Goal: Task Accomplishment & Management: Manage account settings

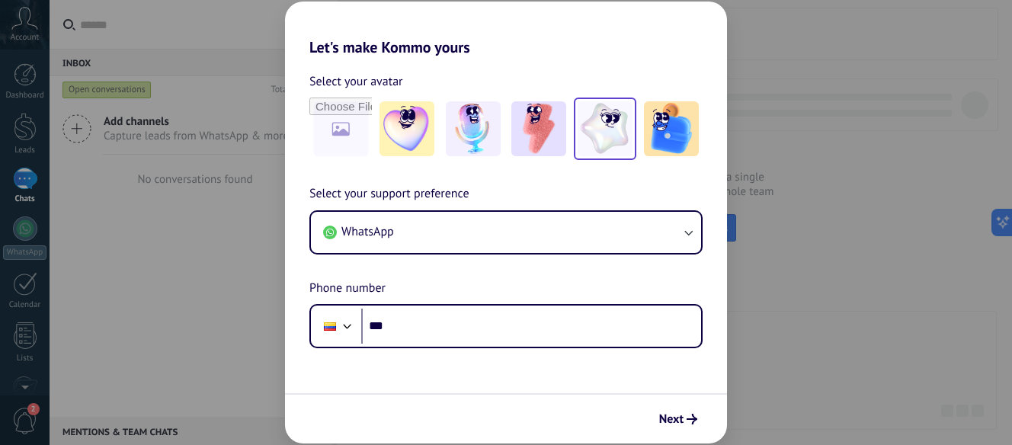
click at [594, 142] on img at bounding box center [604, 128] width 55 height 55
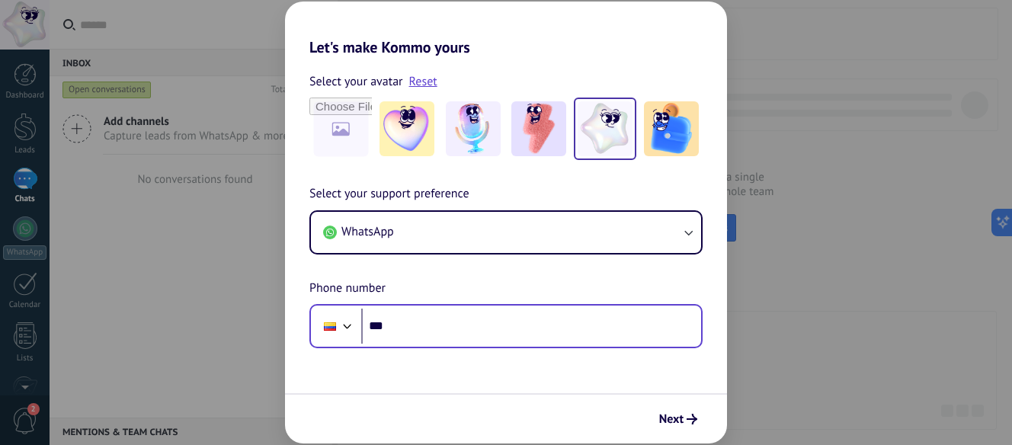
click at [352, 336] on div at bounding box center [335, 326] width 41 height 32
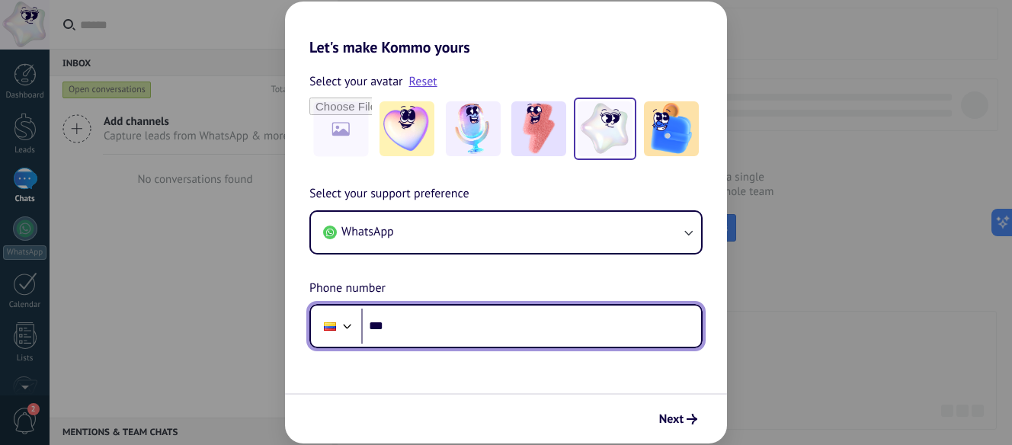
click at [350, 331] on div at bounding box center [347, 324] width 18 height 18
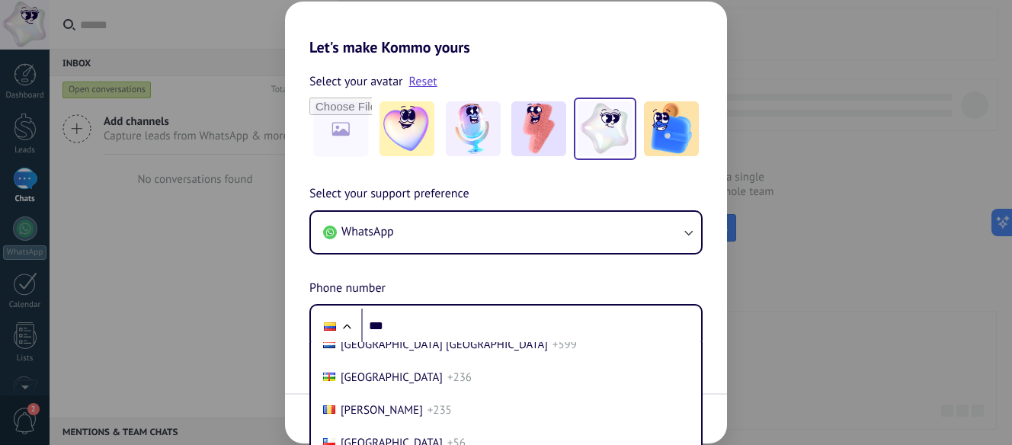
click at [409, 206] on div "Select your support preference WhatsApp Phone number Phone *** [GEOGRAPHIC_DATA…" at bounding box center [506, 266] width 442 height 164
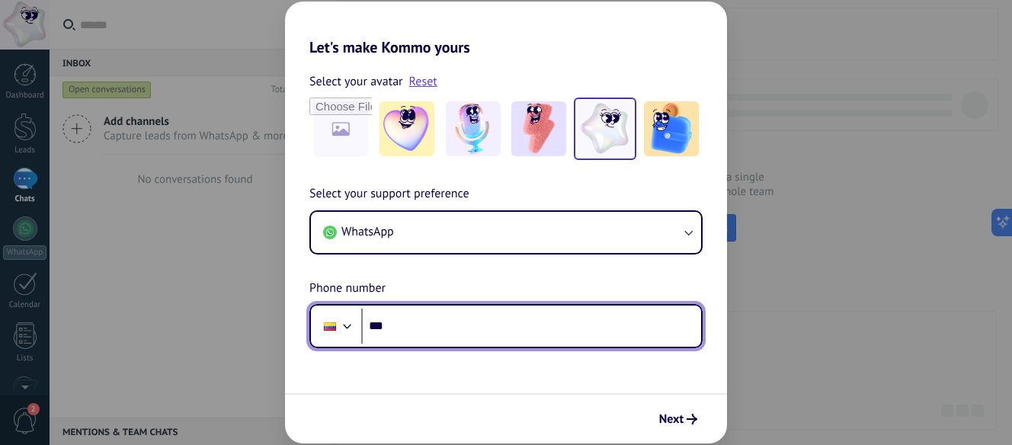
click at [335, 329] on div at bounding box center [330, 326] width 12 height 8
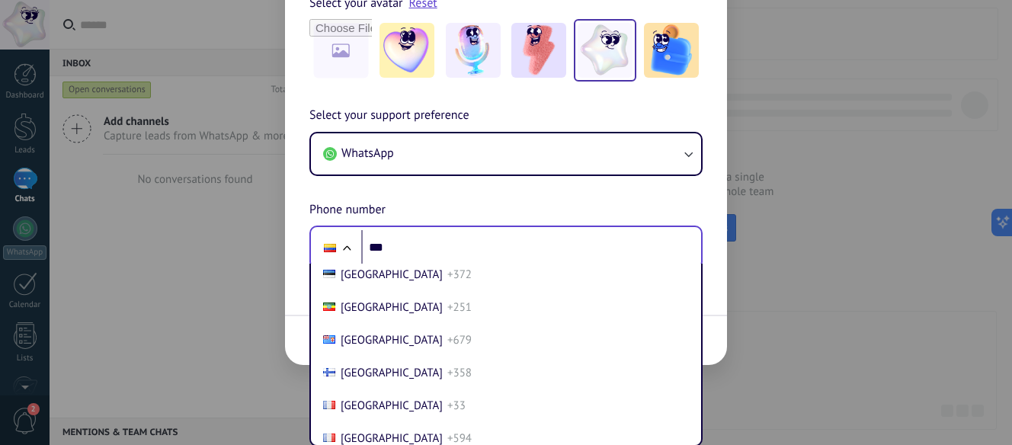
scroll to position [1904, 0]
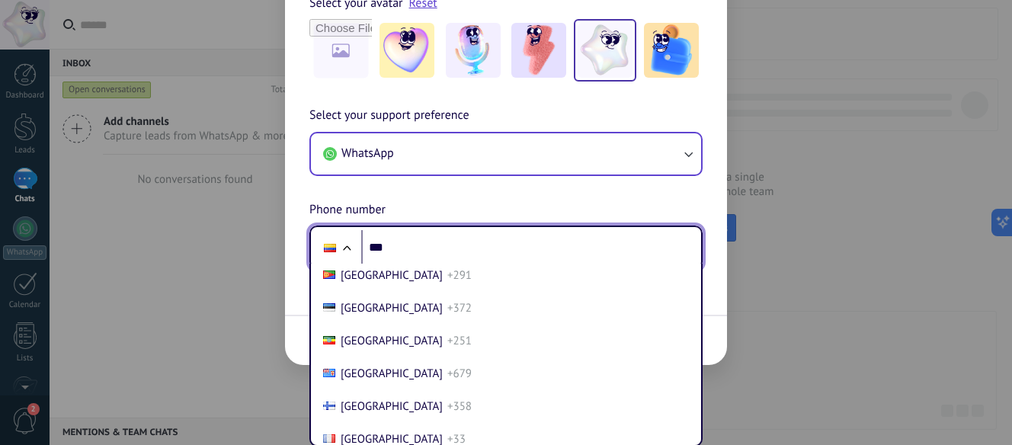
click at [386, 246] on div "Select your support preference WhatsApp Phone number Phone *** Afghanistan +93 …" at bounding box center [506, 188] width 442 height 164
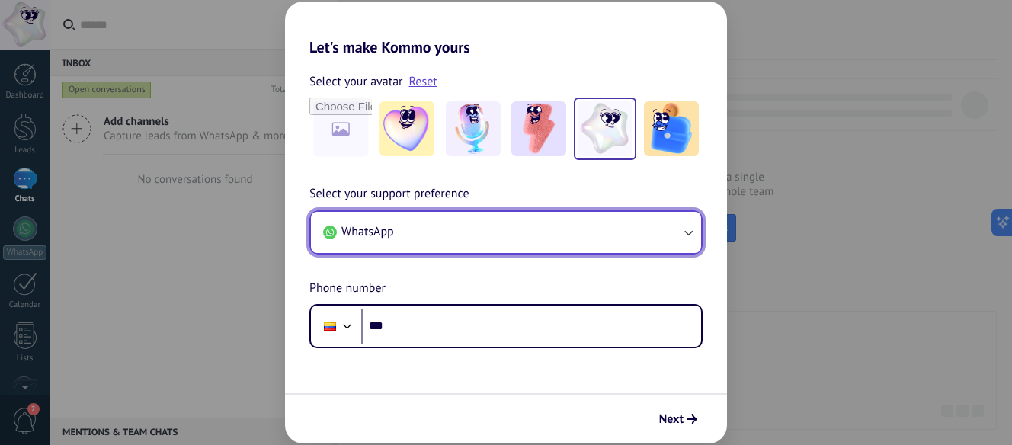
click at [386, 246] on button "WhatsApp" at bounding box center [506, 232] width 390 height 41
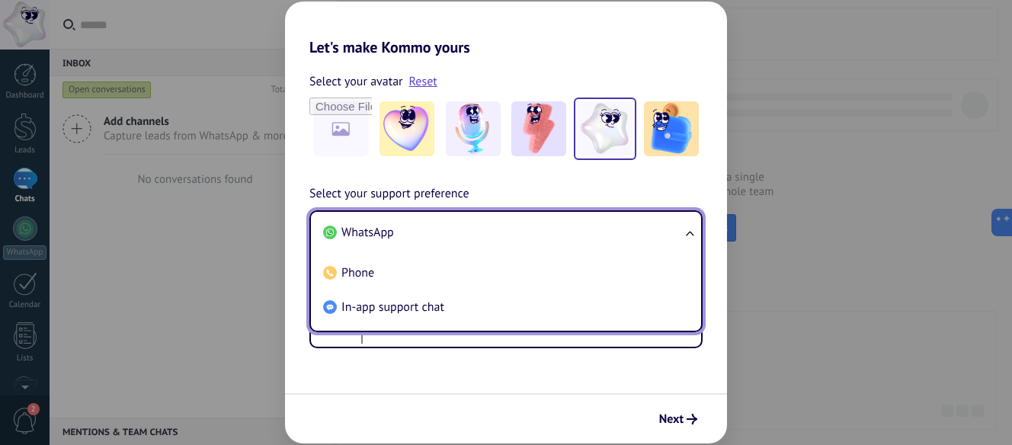
click at [388, 354] on form "Select your avatar Reset Select your support preference WhatsApp WhatsApp Phone…" at bounding box center [506, 249] width 442 height 387
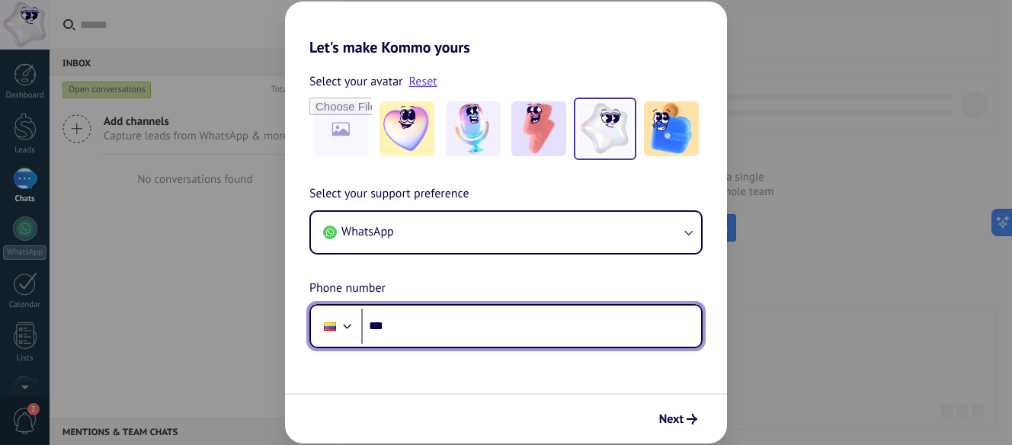
click at [394, 325] on input "***" at bounding box center [531, 326] width 340 height 35
type input "**"
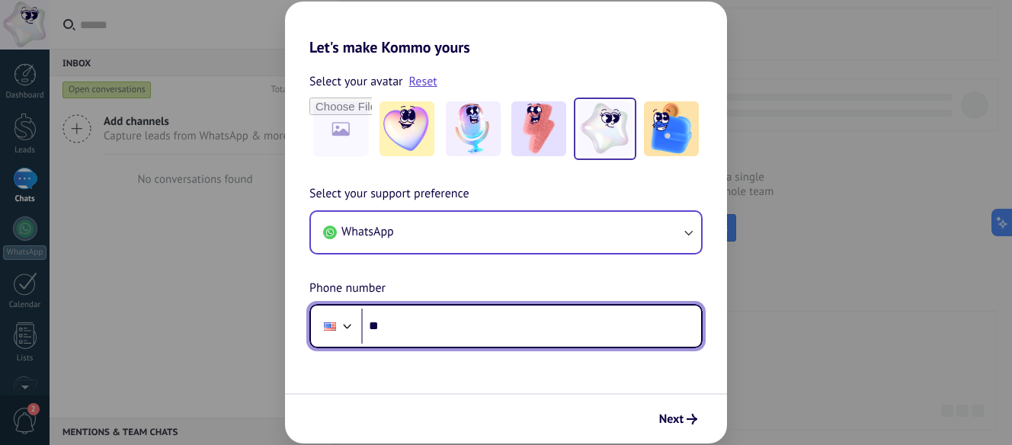
type input "**"
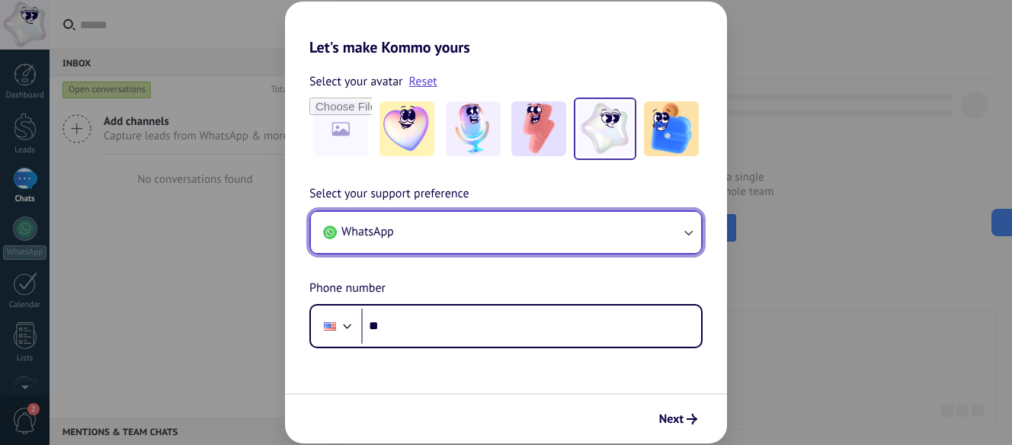
click at [695, 243] on button "WhatsApp" at bounding box center [506, 232] width 390 height 41
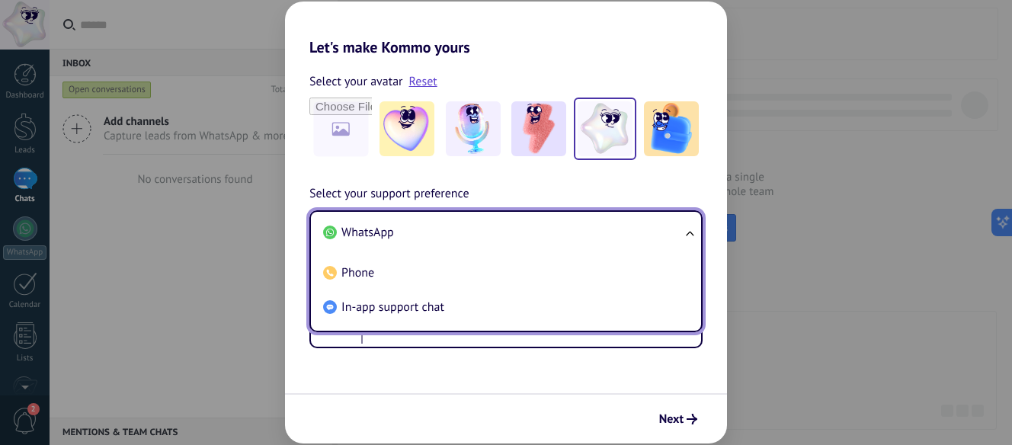
click at [689, 239] on ul "WhatsApp Phone In-app support chat" at bounding box center [505, 271] width 393 height 122
click at [571, 402] on div "Next" at bounding box center [506, 418] width 442 height 50
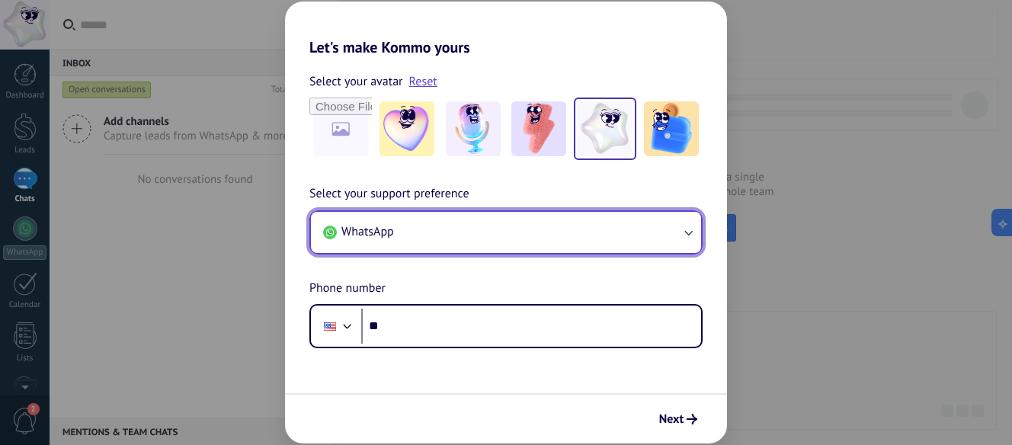
click at [683, 230] on icon "button" at bounding box center [687, 232] width 15 height 15
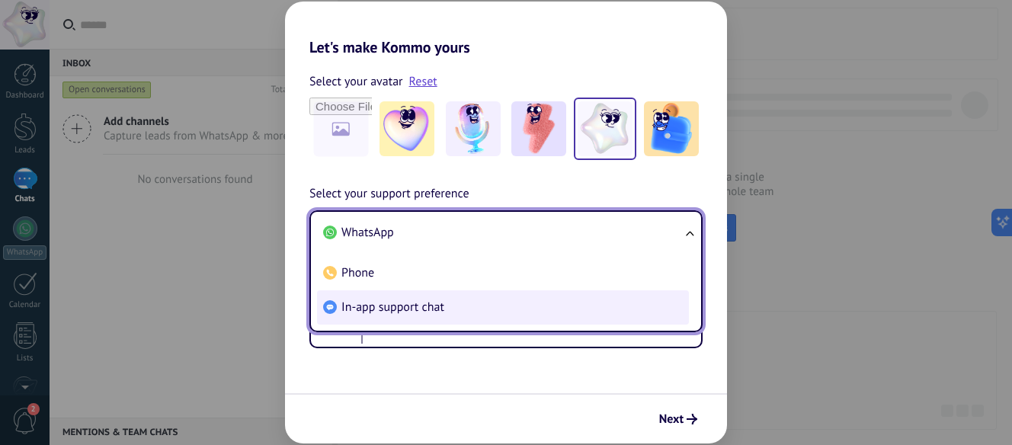
click at [584, 291] on li "In-app support chat" at bounding box center [503, 307] width 372 height 34
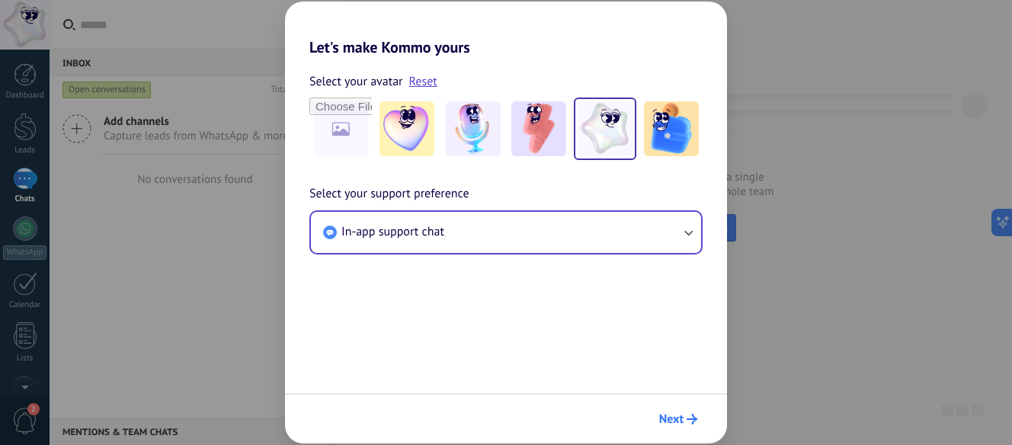
click at [700, 423] on button "Next" at bounding box center [678, 419] width 52 height 26
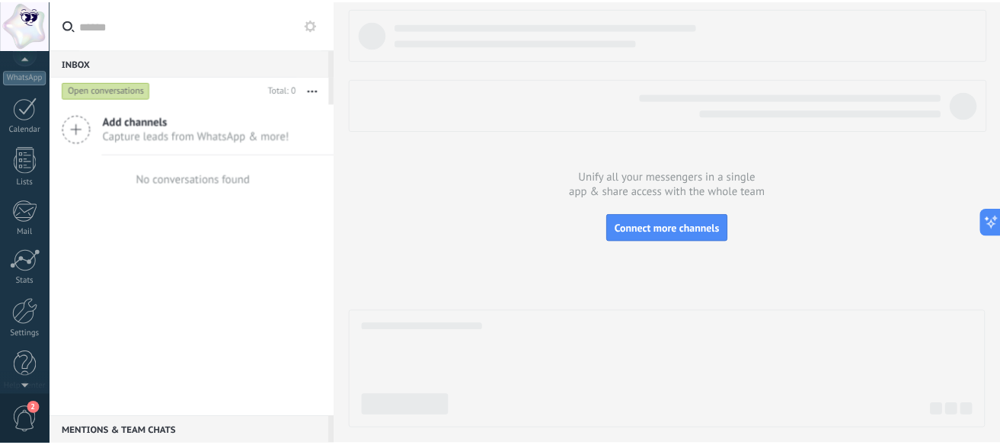
scroll to position [189, 0]
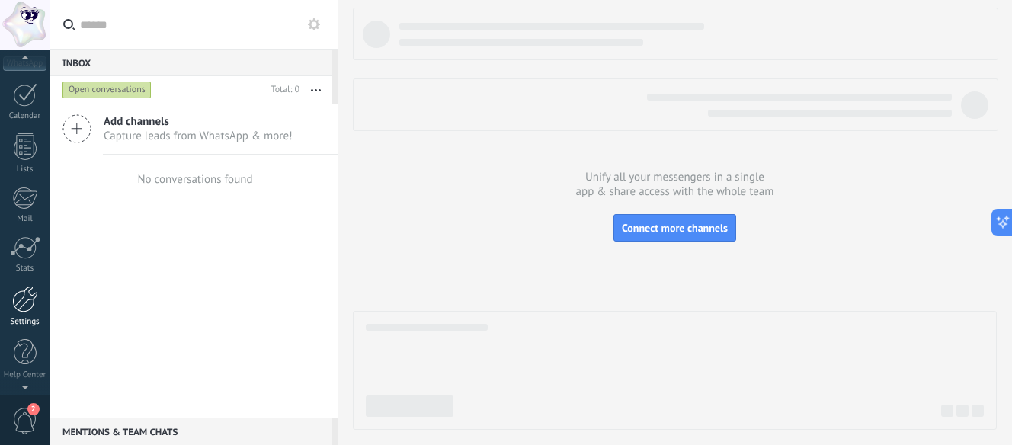
click at [22, 301] on div at bounding box center [25, 299] width 26 height 27
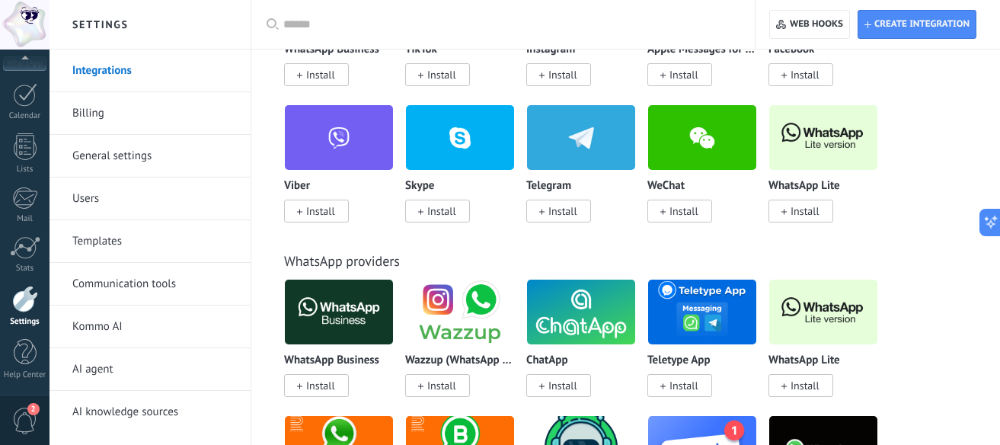
scroll to position [381, 0]
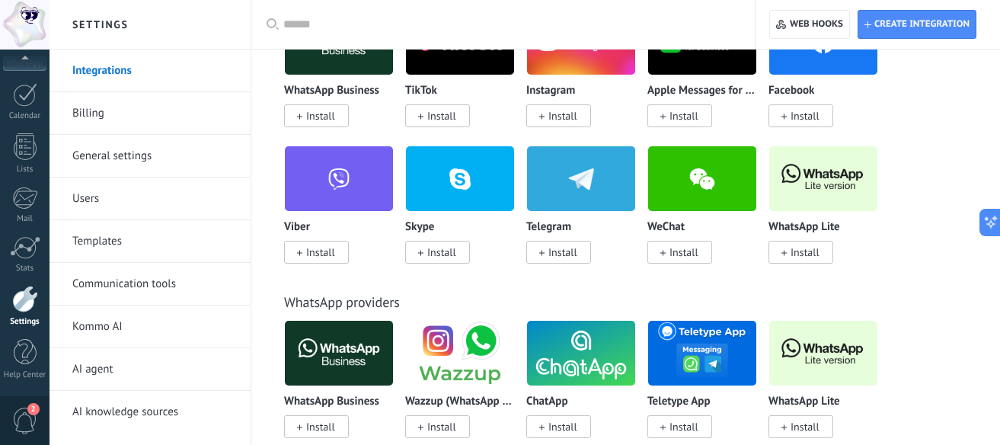
click at [564, 107] on span "Install" at bounding box center [558, 115] width 65 height 23
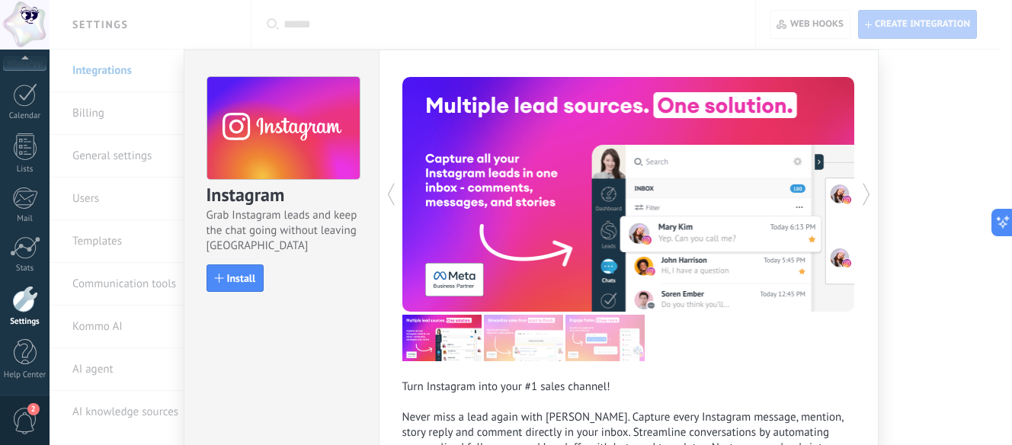
click at [236, 296] on div "Instagram Grab Instagram leads and keep the chat going without leaving Kommo In…" at bounding box center [281, 177] width 194 height 254
click at [228, 285] on button "Install" at bounding box center [235, 277] width 58 height 27
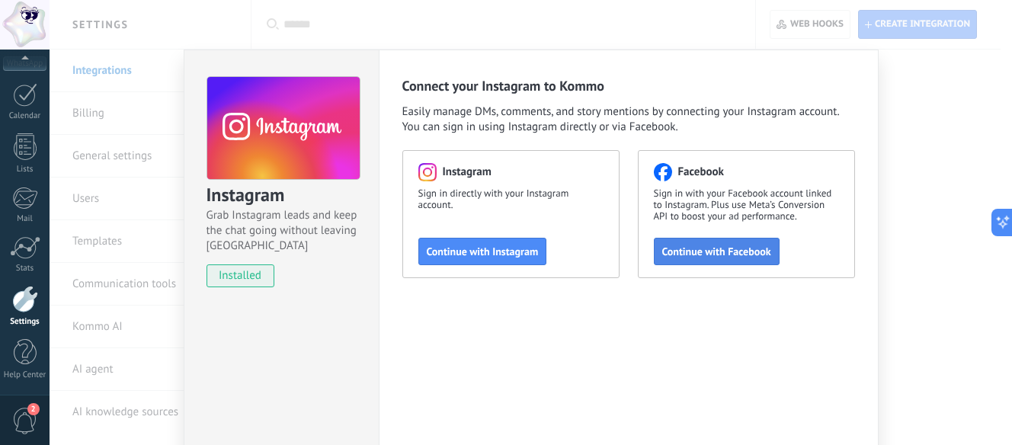
click at [747, 255] on span "Continue with Facebook" at bounding box center [716, 251] width 109 height 11
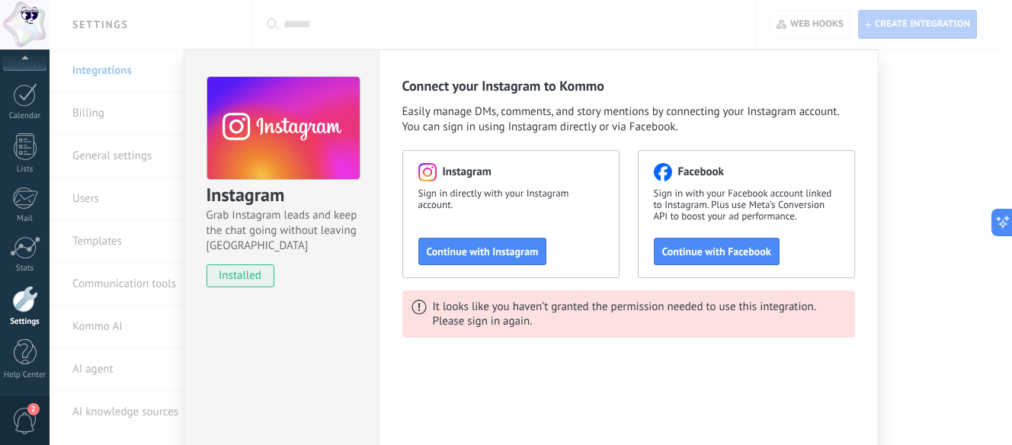
click at [215, 302] on div "Instagram Grab Instagram leads and keep the chat going without leaving Kommo in…" at bounding box center [281, 276] width 195 height 453
click at [24, 315] on link "Settings" at bounding box center [25, 306] width 50 height 41
click at [892, 200] on div "Instagram Grab Instagram leads and keep the chat going without leaving Kommo in…" at bounding box center [531, 222] width 962 height 445
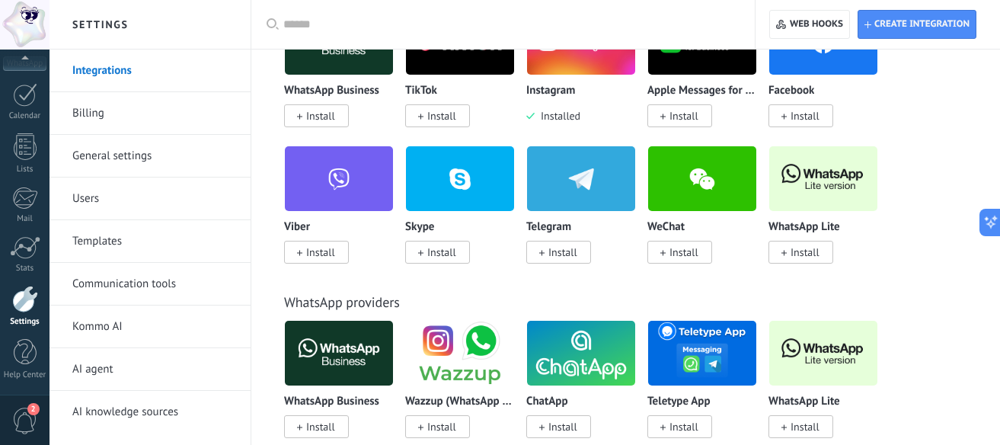
scroll to position [305, 0]
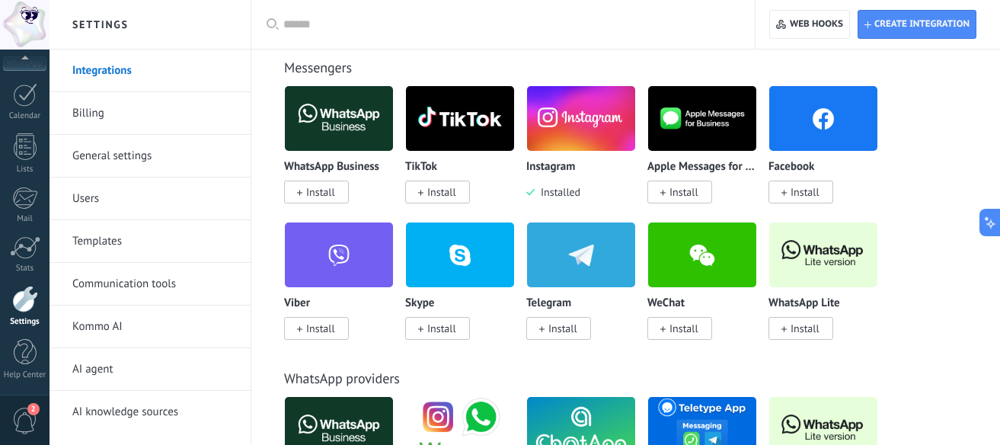
click at [314, 193] on span "Install" at bounding box center [320, 192] width 29 height 14
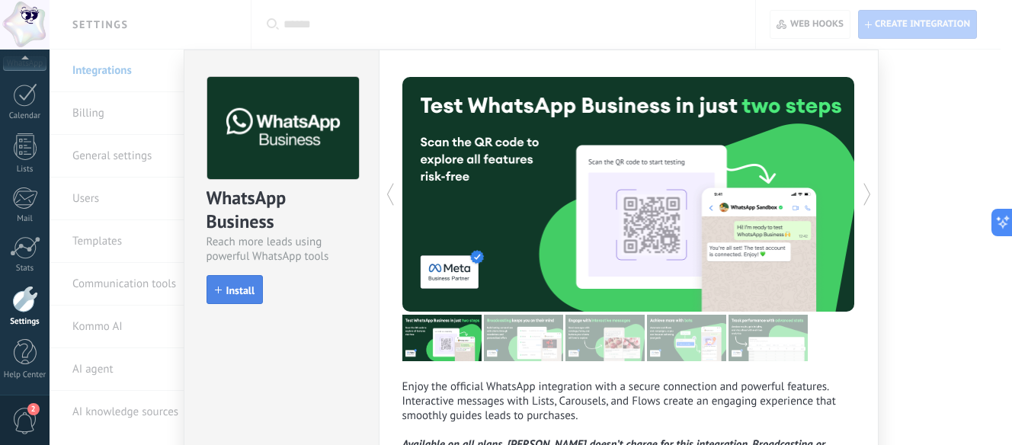
click at [236, 297] on button "Install" at bounding box center [234, 289] width 57 height 29
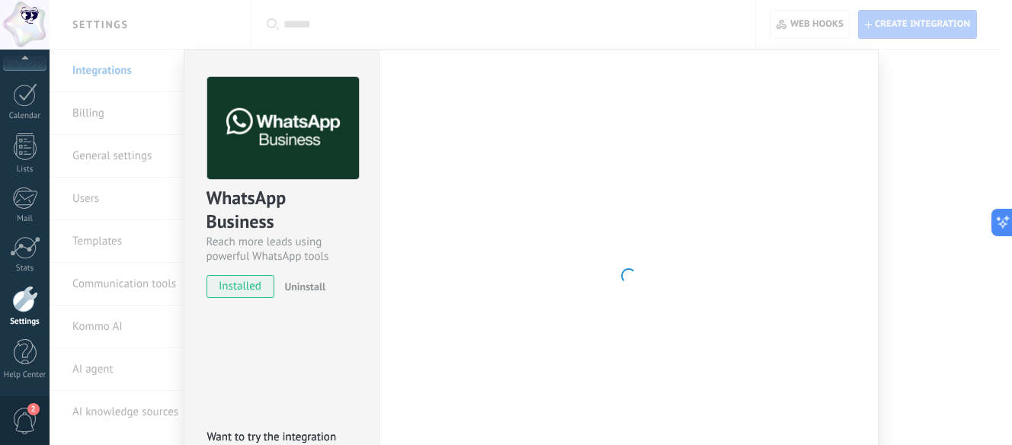
click at [928, 222] on div "WhatsApp Business Reach more leads using powerful WhatsApp tools installed Unin…" at bounding box center [531, 222] width 962 height 445
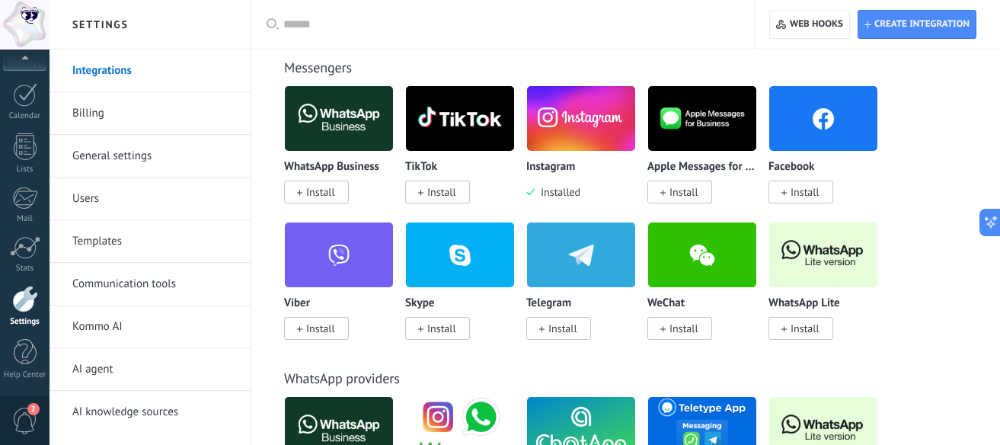
click at [434, 190] on span "Install" at bounding box center [441, 192] width 29 height 14
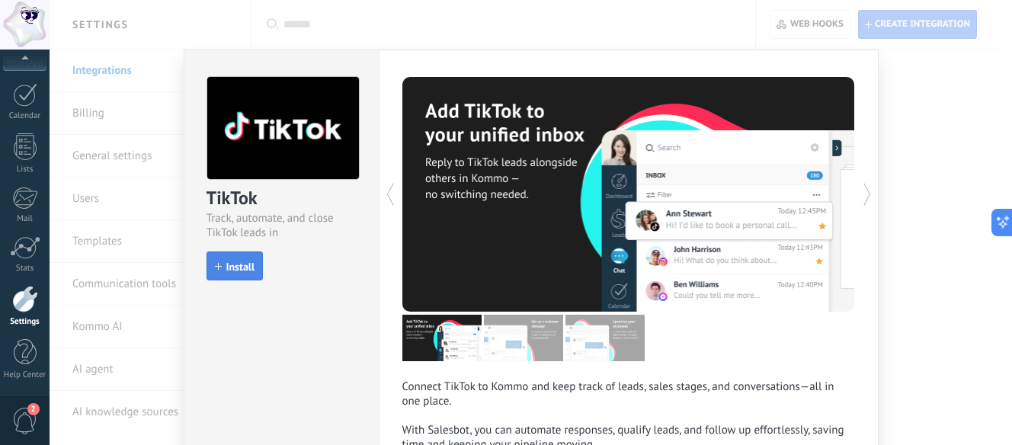
click at [226, 263] on span "Install" at bounding box center [240, 266] width 29 height 11
click at [960, 249] on div "TikTok Track, automate, and close TikTok leads in Kommo install Install Connect…" at bounding box center [531, 222] width 962 height 445
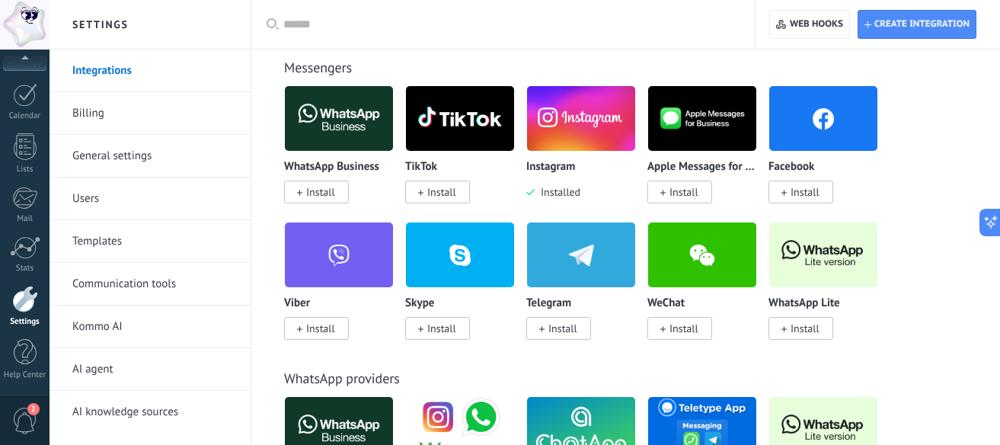
click at [459, 191] on span "Install" at bounding box center [437, 192] width 65 height 23
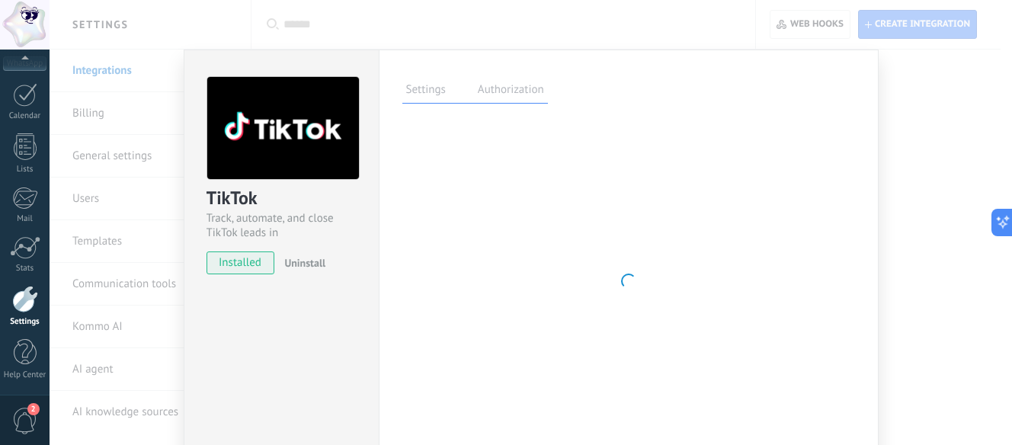
click at [942, 182] on div "TikTok Track, automate, and close TikTok leads in Kommo installed Uninstall Set…" at bounding box center [531, 222] width 962 height 445
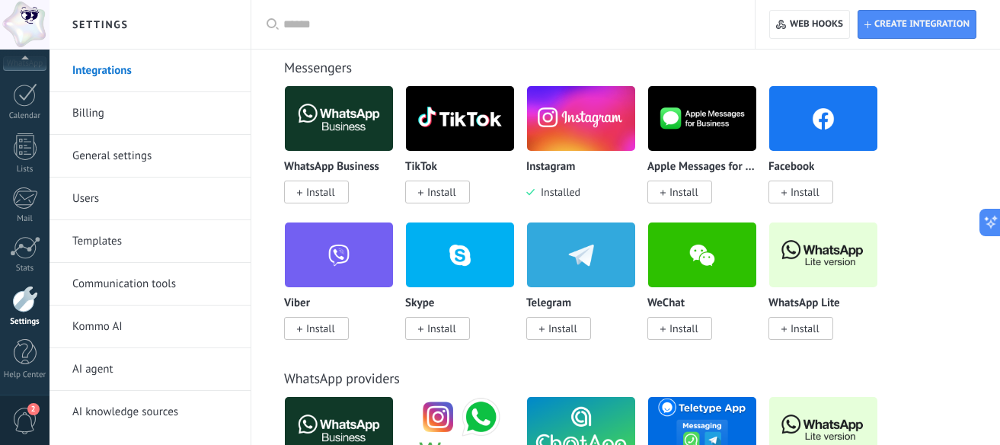
click at [789, 189] on span "Install" at bounding box center [801, 192] width 65 height 23
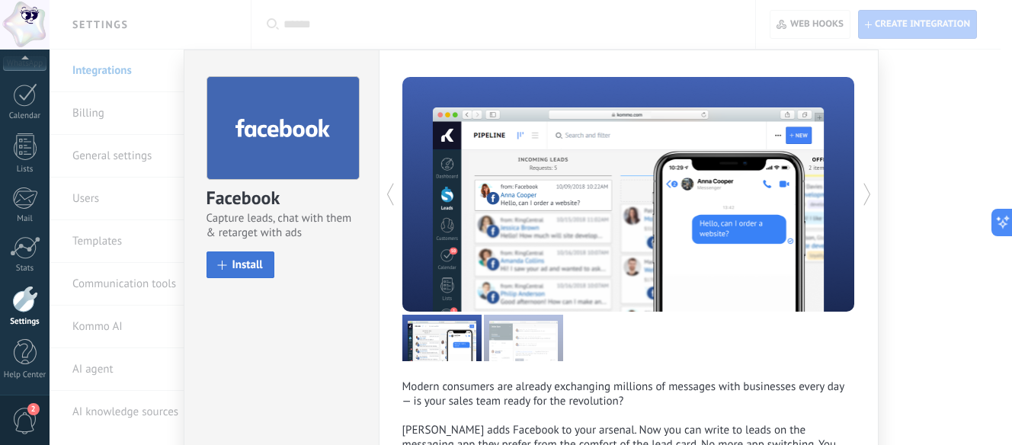
click at [235, 251] on div "install Install" at bounding box center [281, 264] width 150 height 27
click at [241, 264] on span "Install" at bounding box center [247, 264] width 30 height 11
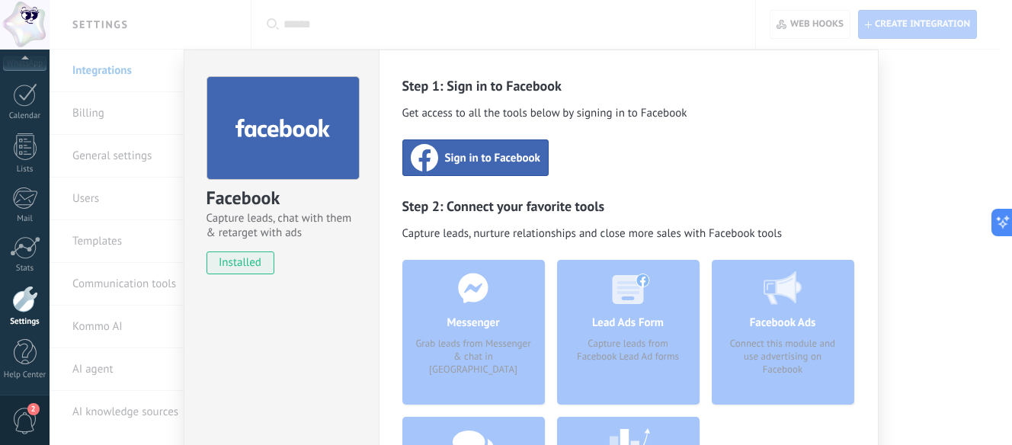
click at [961, 158] on div "Facebook Capture leads, chat with them & retarget with ads installed Uninstall …" at bounding box center [531, 222] width 962 height 445
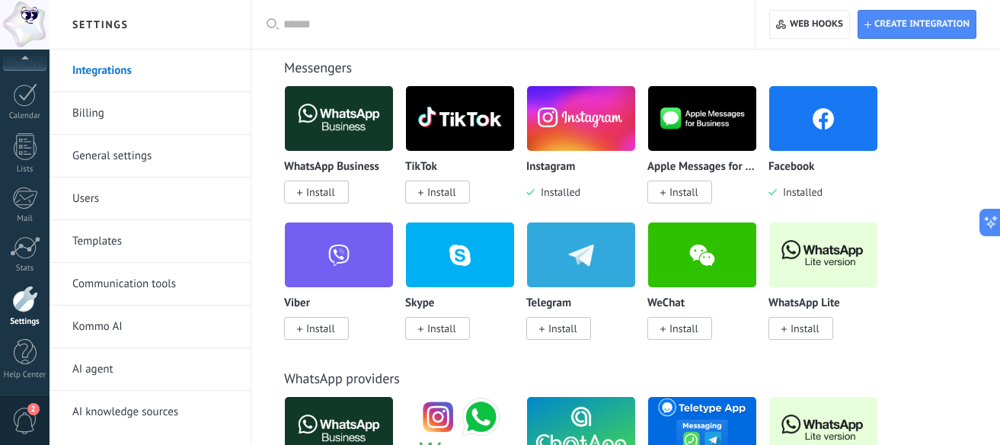
click at [787, 192] on span "Installed" at bounding box center [800, 192] width 46 height 14
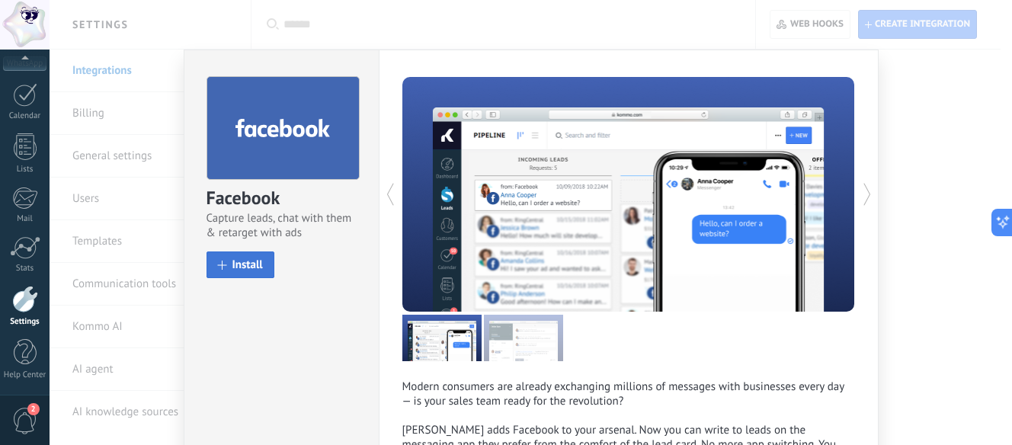
click at [251, 255] on button "Install" at bounding box center [240, 264] width 68 height 27
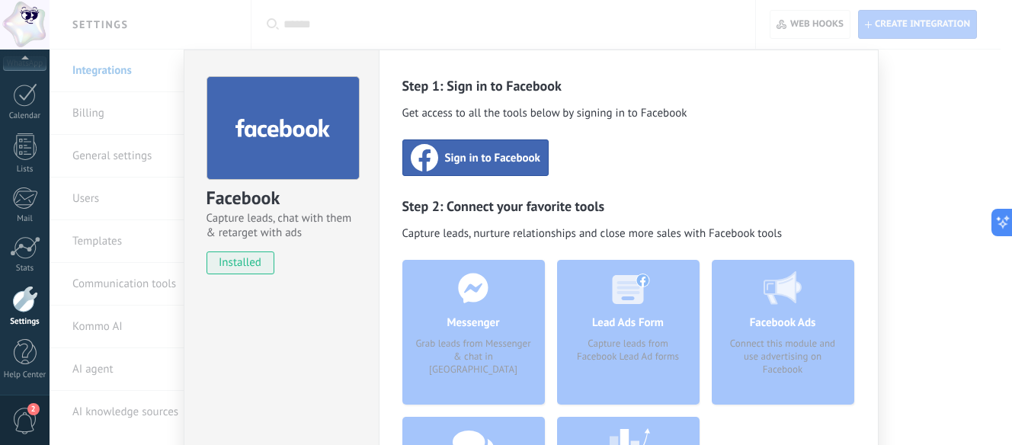
click at [460, 165] on span "Sign in to Facebook" at bounding box center [492, 157] width 95 height 15
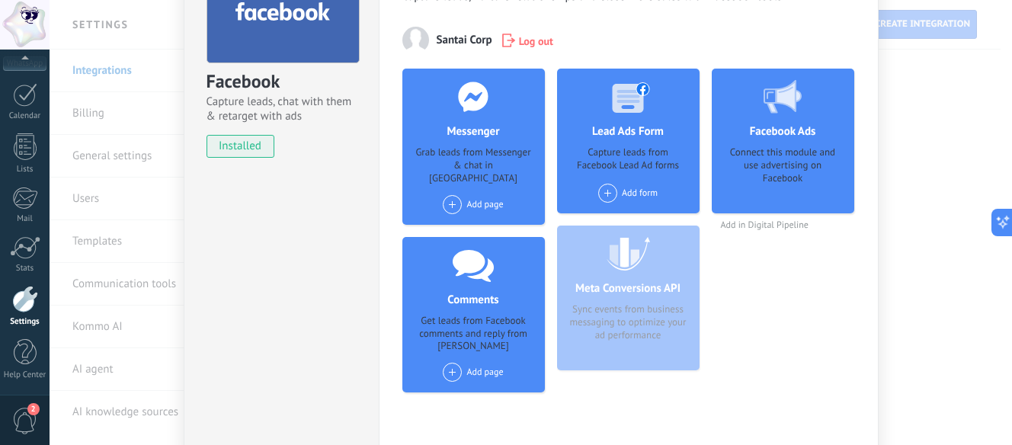
scroll to position [152, 0]
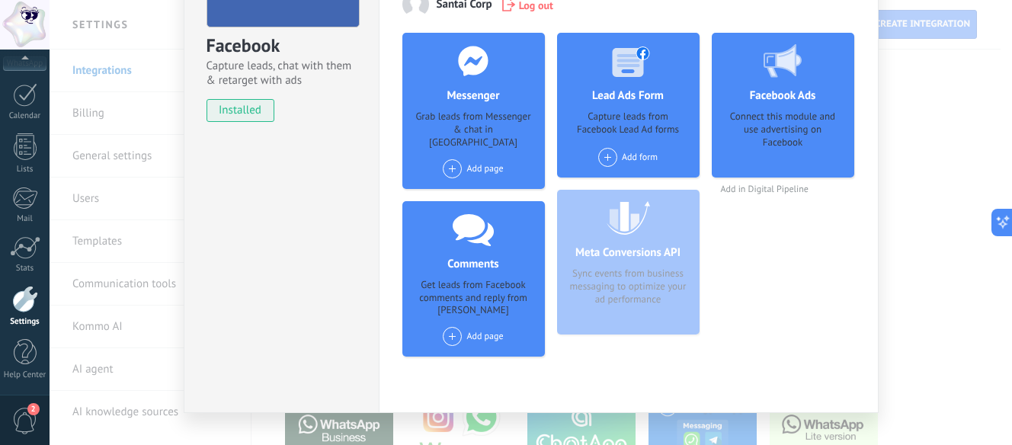
click at [467, 159] on div "Add page" at bounding box center [473, 168] width 60 height 19
click at [472, 185] on div "Santai Healing" at bounding box center [492, 198] width 102 height 34
click at [453, 327] on div "Add page" at bounding box center [473, 342] width 101 height 30
click at [640, 158] on div "Add form" at bounding box center [627, 157] width 59 height 19
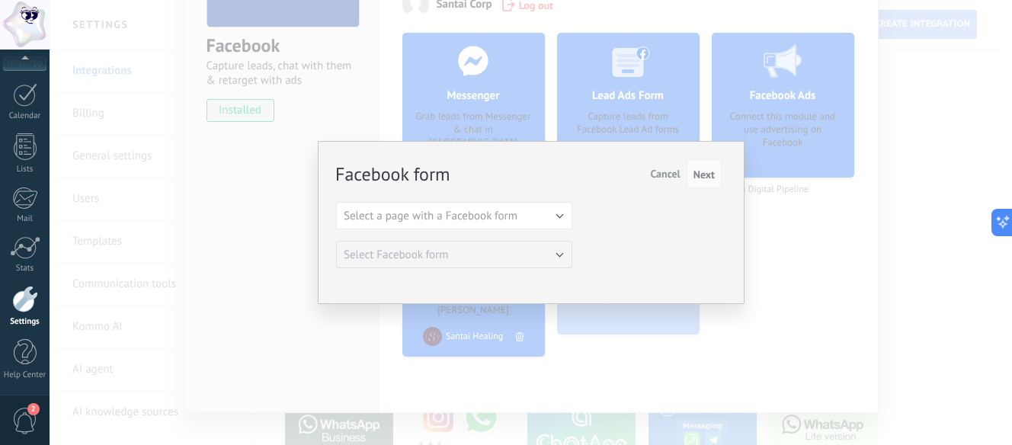
click at [644, 126] on div "Facebook form Next Cancel Select a page with a Facebook form Santai Healing Sel…" at bounding box center [531, 222] width 962 height 445
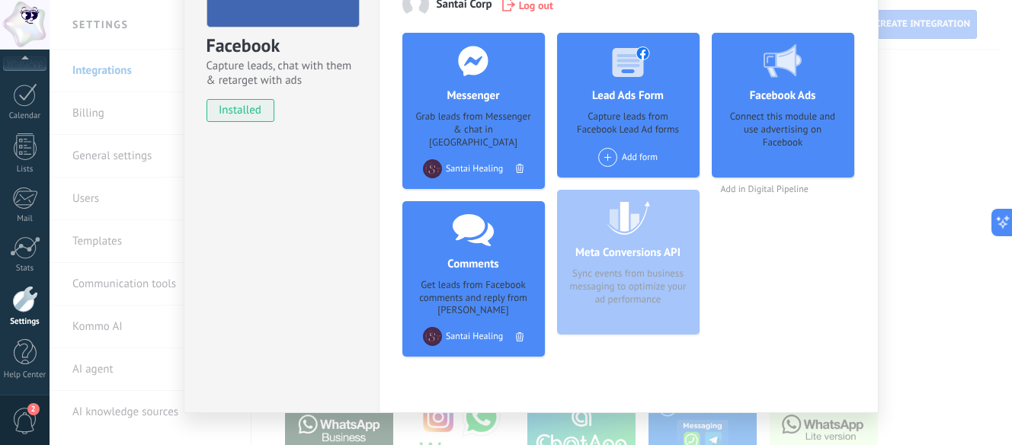
click at [793, 137] on div "Connect this module and use advertising on Facebook" at bounding box center [783, 138] width 118 height 57
click at [960, 182] on div "Facebook Capture leads, chat with them & retarget with ads installed Uninstall …" at bounding box center [531, 222] width 962 height 445
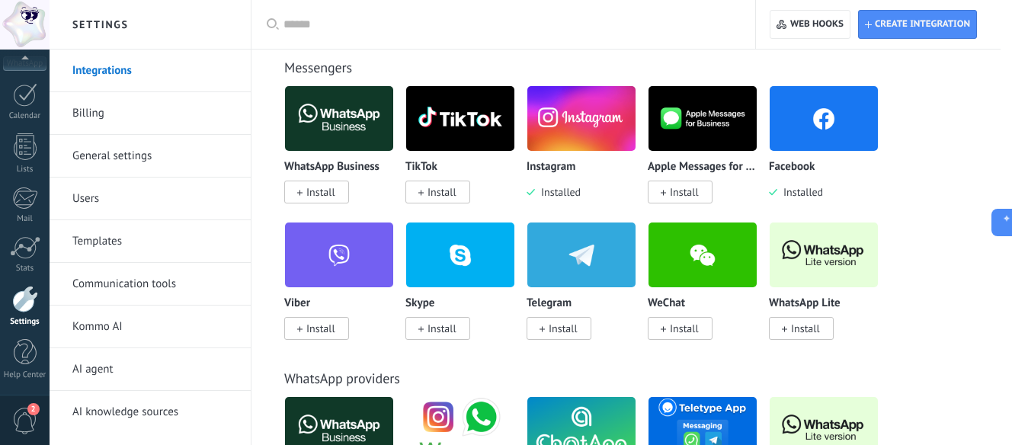
scroll to position [0, 0]
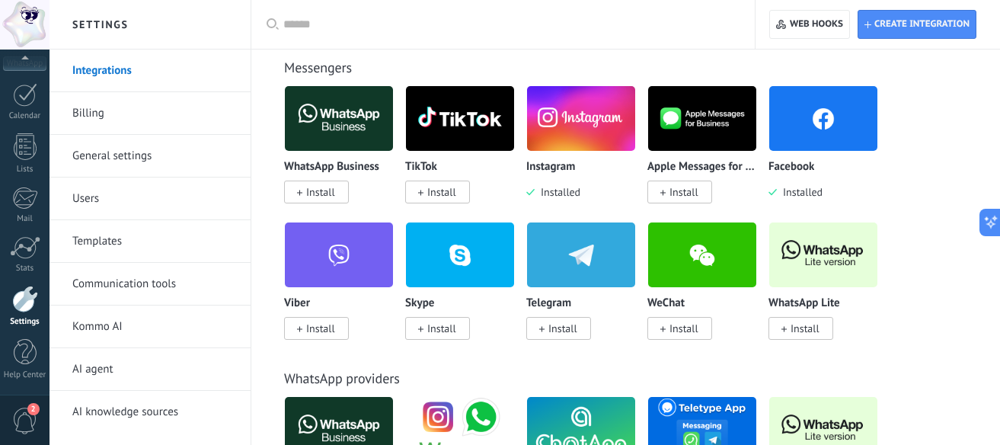
click at [430, 189] on span "Install" at bounding box center [441, 192] width 29 height 14
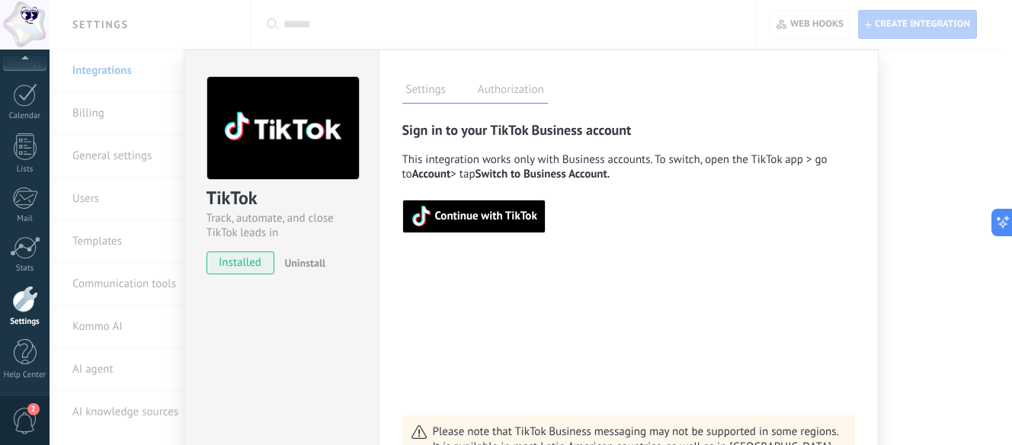
click at [475, 220] on span "Continue with TikTok" at bounding box center [486, 216] width 102 height 11
click at [197, 42] on div "TikTok Track, automate, and close TikTok leads in Kommo installed Uninstall Set…" at bounding box center [531, 222] width 962 height 445
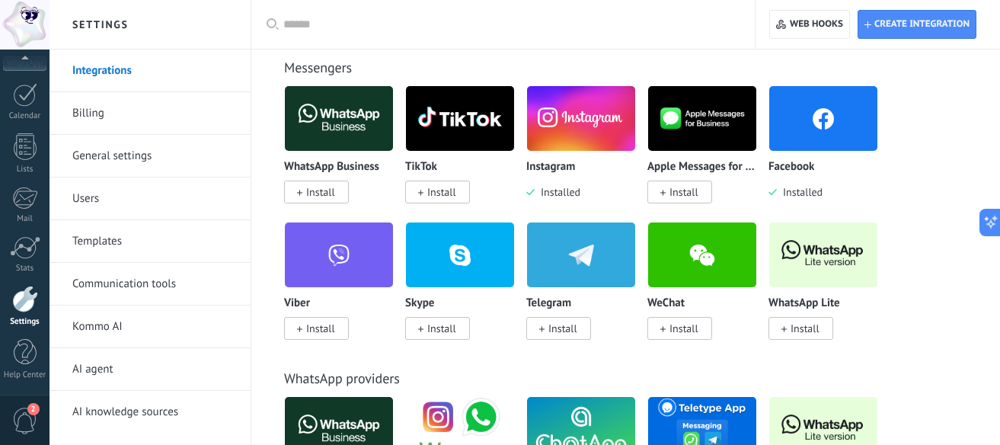
click at [563, 141] on img at bounding box center [581, 119] width 108 height 74
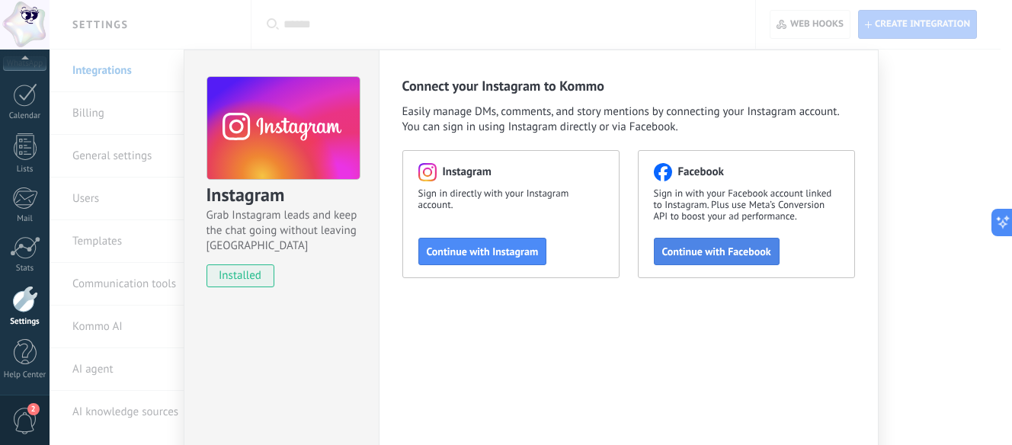
click at [699, 254] on span "Continue with Facebook" at bounding box center [716, 251] width 109 height 11
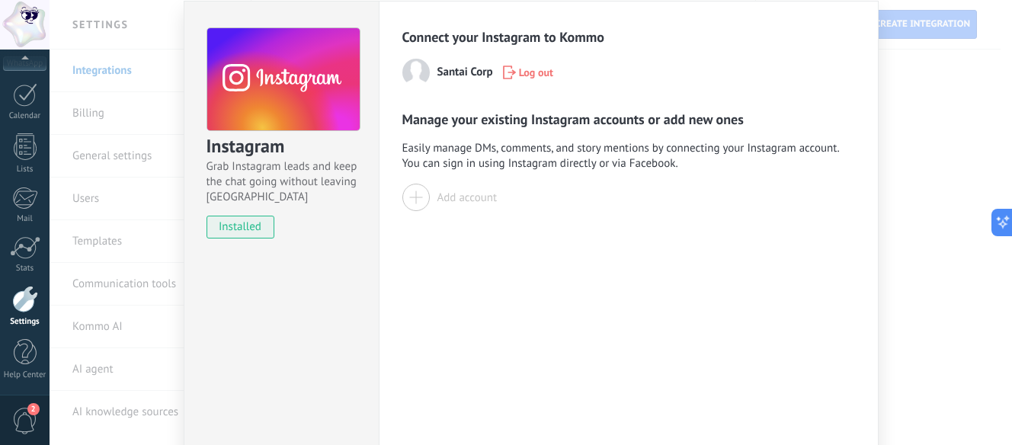
scroll to position [76, 0]
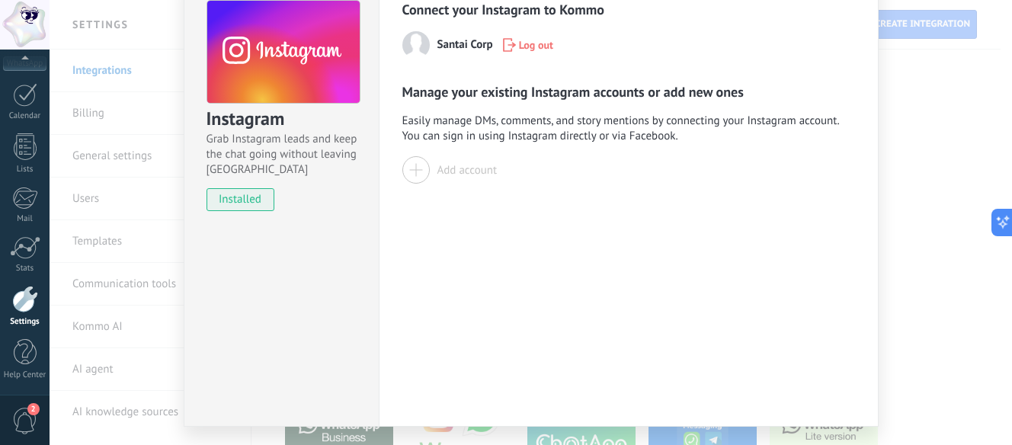
click at [468, 169] on div "Add account" at bounding box center [467, 170] width 60 height 14
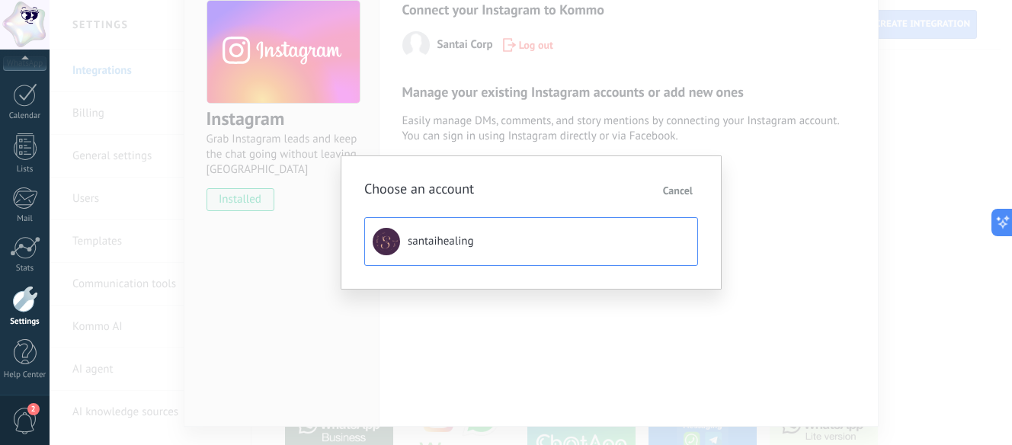
click at [486, 235] on button "santaihealing" at bounding box center [531, 241] width 334 height 49
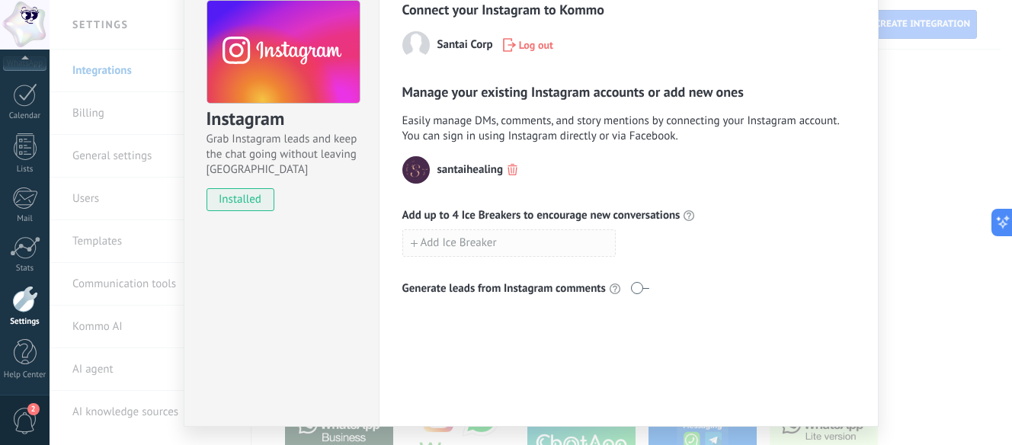
click at [499, 246] on button "Add Ice Breaker" at bounding box center [508, 242] width 213 height 27
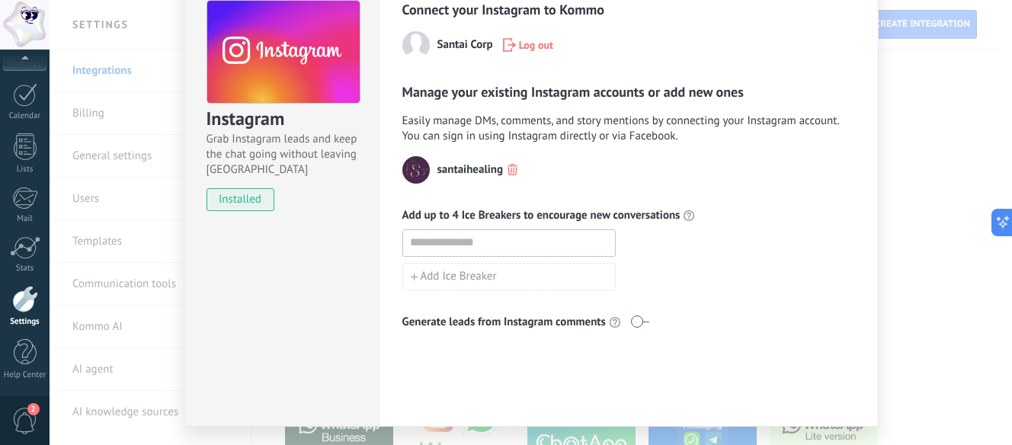
click at [747, 265] on div "Add Ice Breaker" at bounding box center [628, 276] width 453 height 27
click at [625, 242] on use "button" at bounding box center [624, 242] width 10 height 11
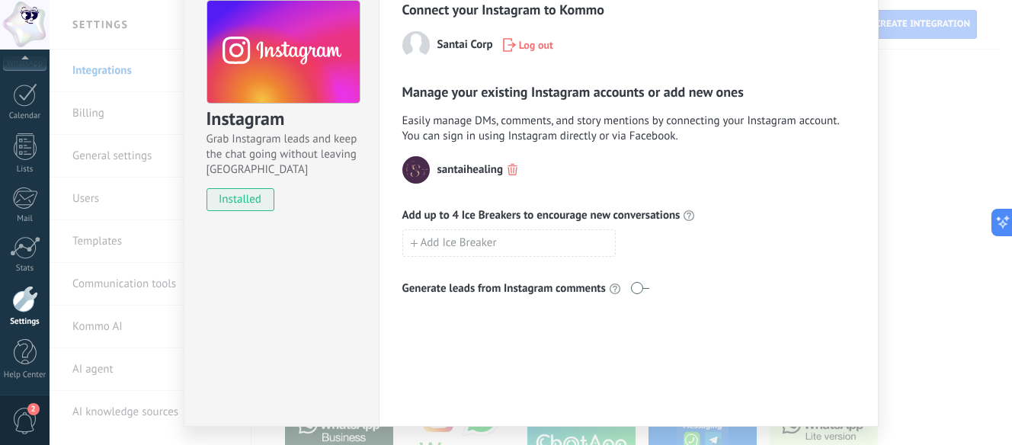
click at [939, 229] on div "Instagram Grab Instagram leads and keep the chat going without leaving Kommo in…" at bounding box center [531, 222] width 962 height 445
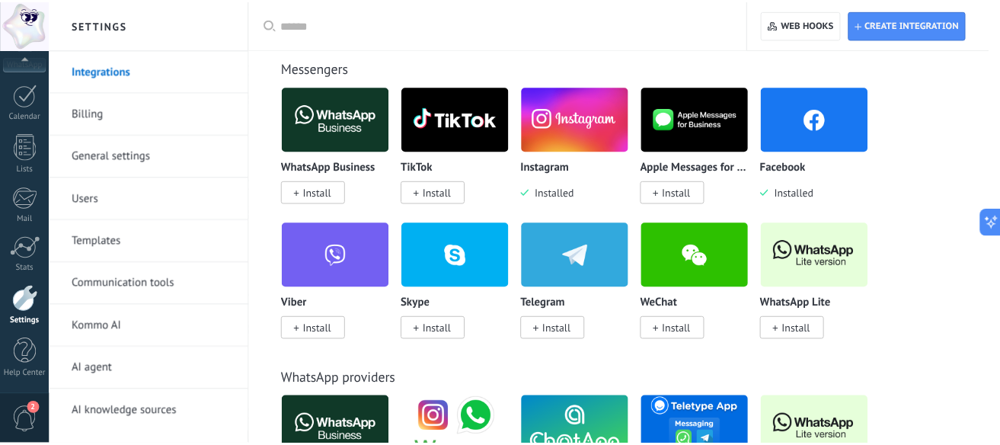
scroll to position [0, 0]
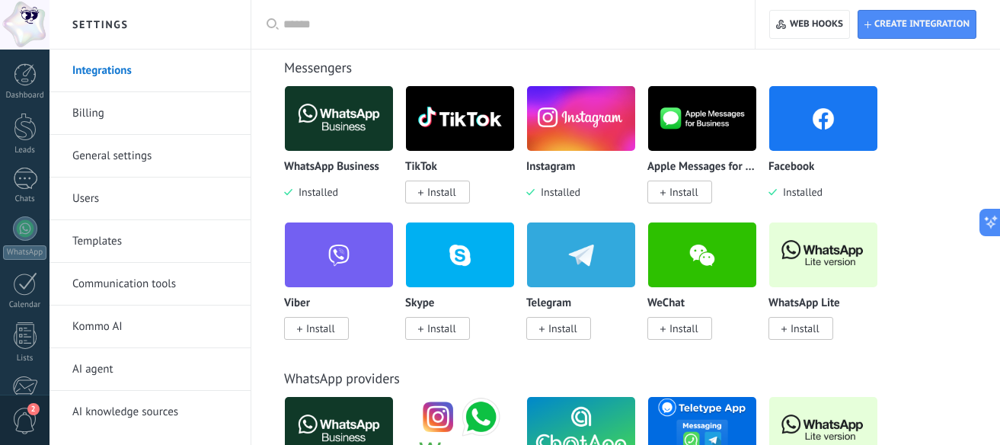
click at [439, 193] on span "Install" at bounding box center [441, 192] width 29 height 14
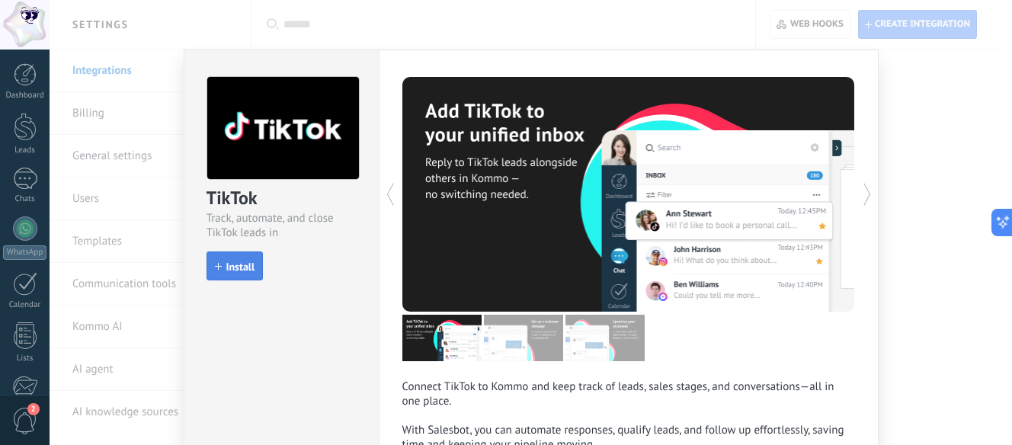
click at [235, 267] on span "Install" at bounding box center [240, 266] width 29 height 11
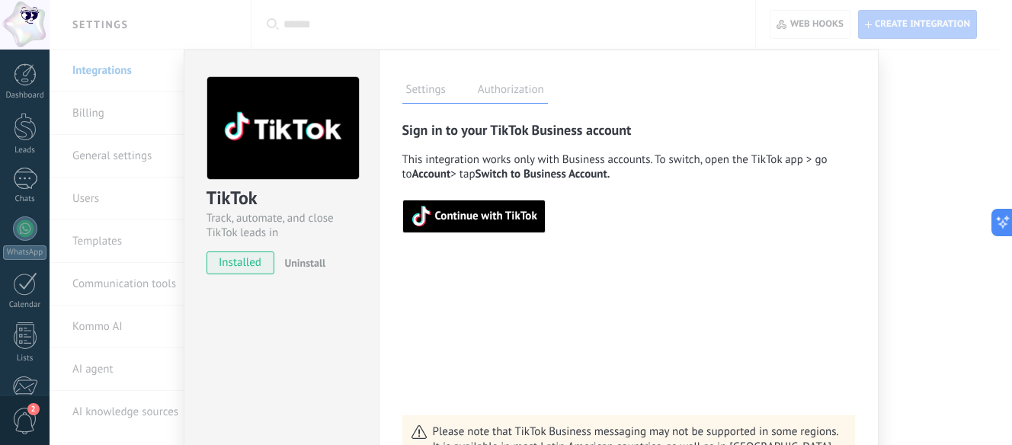
click at [599, 27] on div "TikTok Track, automate, and close TikTok leads in Kommo installed Uninstall Set…" at bounding box center [531, 222] width 962 height 445
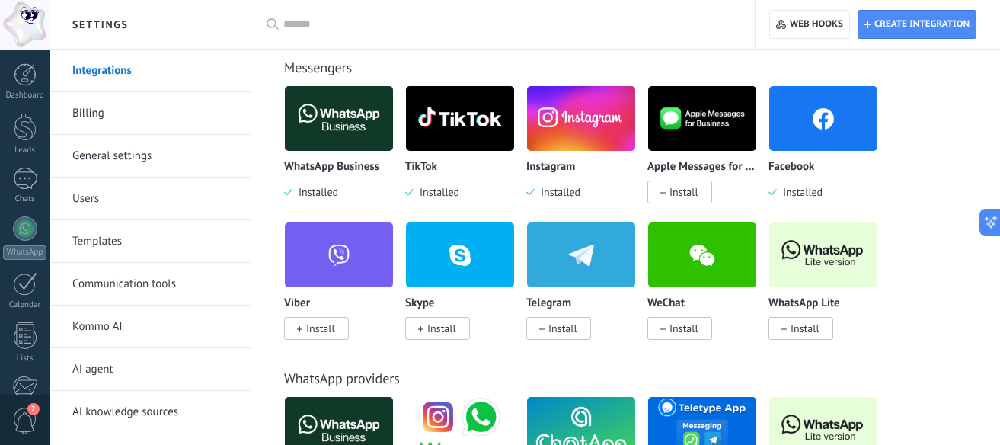
click at [448, 136] on img at bounding box center [460, 119] width 108 height 74
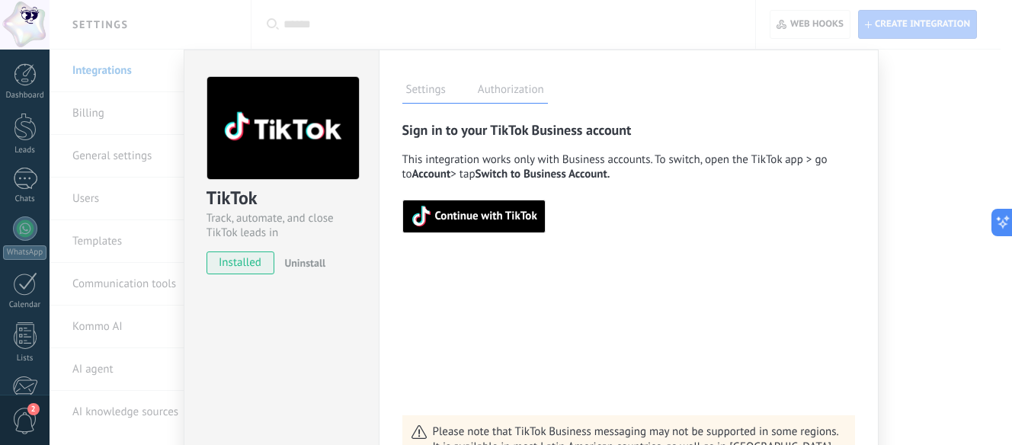
click at [480, 92] on label "Authorization" at bounding box center [511, 92] width 74 height 22
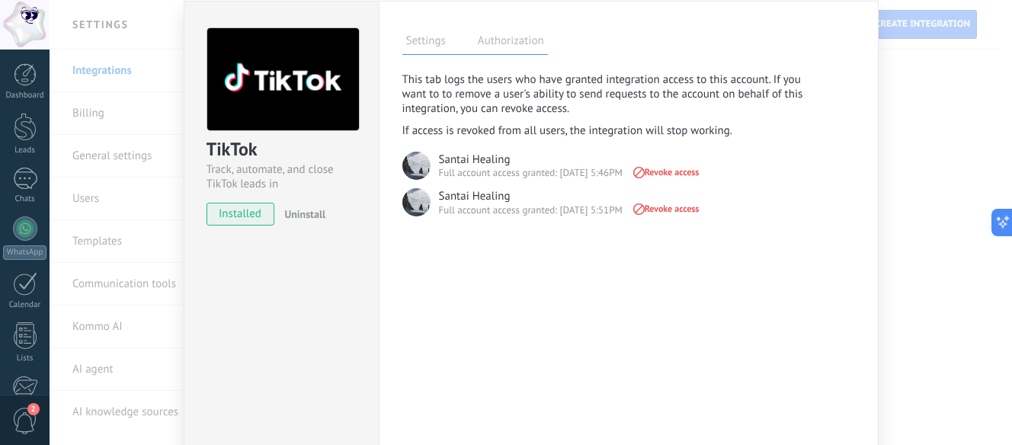
scroll to position [76, 0]
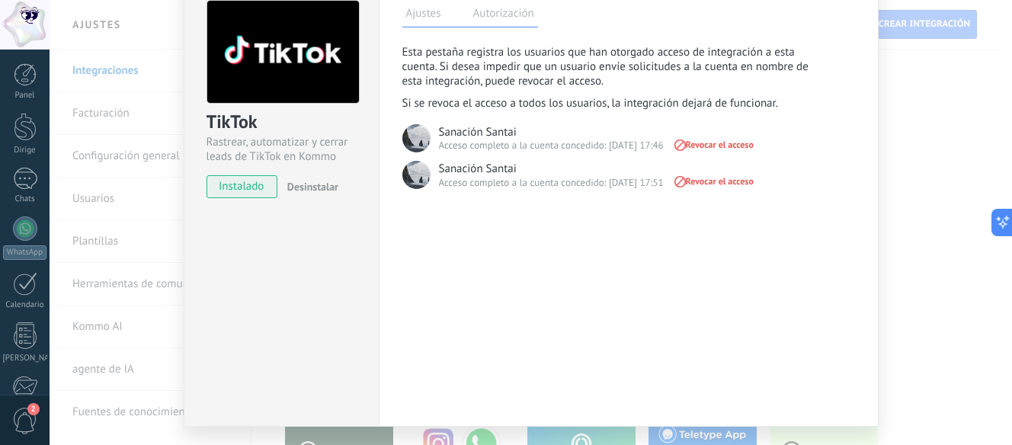
click at [895, 141] on div "TikTok Rastrear, automatizar y cerrar leads de TikTok en Kommo instalado Desins…" at bounding box center [531, 222] width 962 height 445
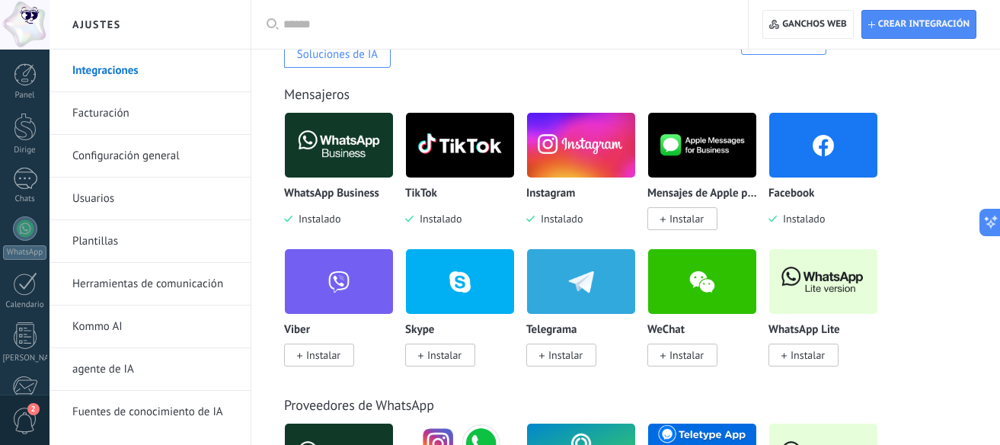
click at [433, 171] on img at bounding box center [460, 145] width 108 height 74
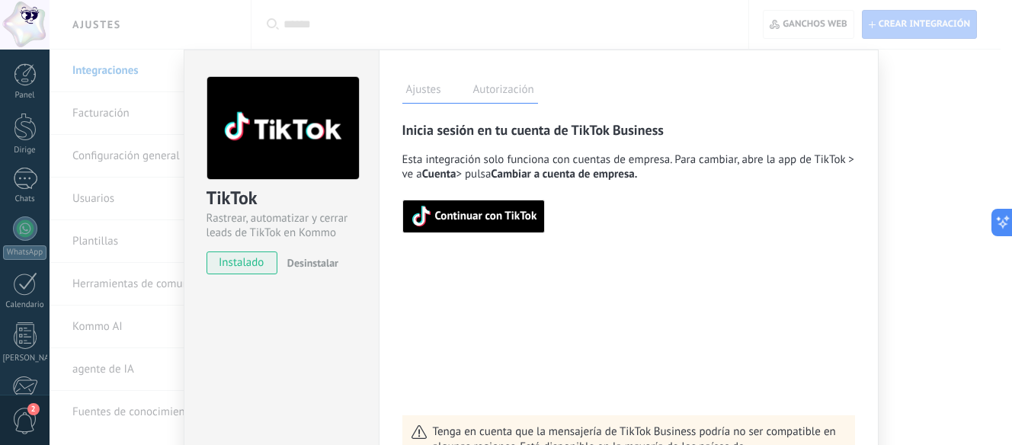
click at [481, 216] on font "Continuar con TikTok" at bounding box center [486, 216] width 102 height 14
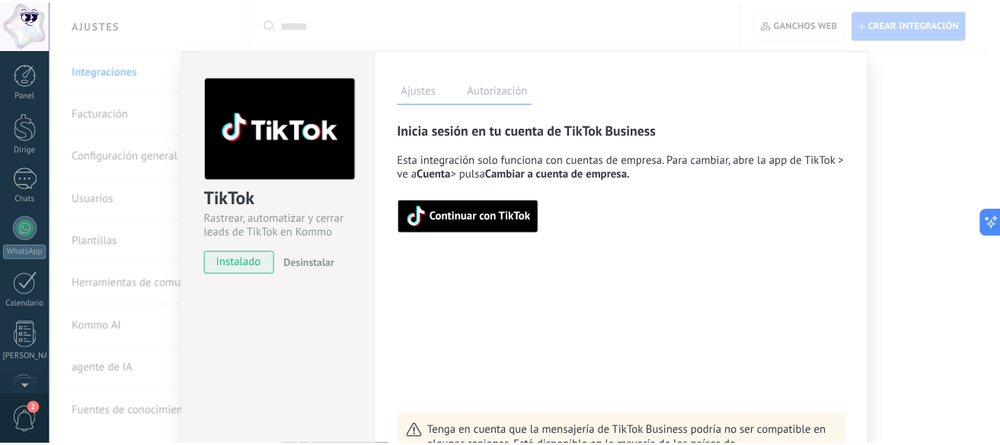
scroll to position [199, 0]
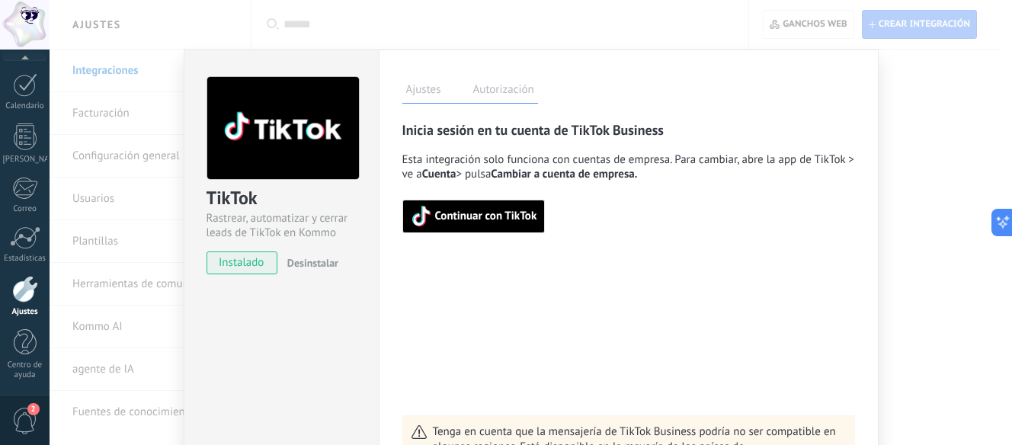
click at [937, 103] on div "TikTok Rastrear, automatizar y cerrar leads de TikTok en Kommo instalado Desins…" at bounding box center [531, 222] width 962 height 445
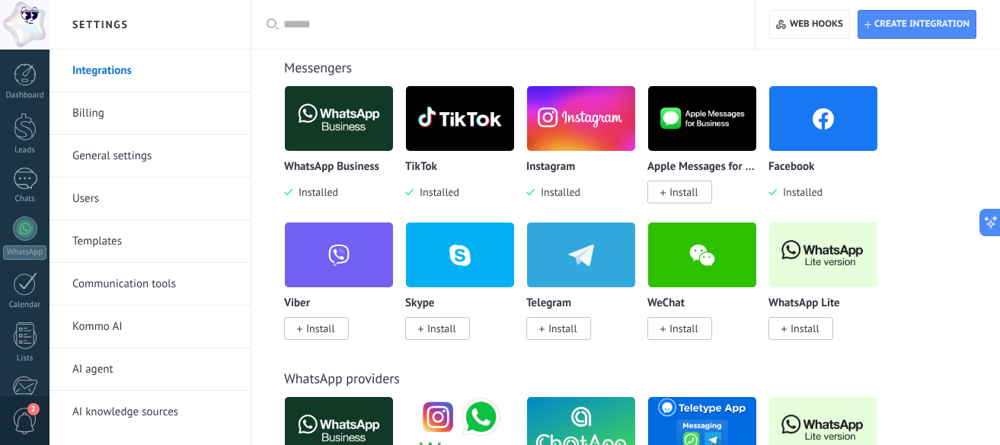
click at [486, 138] on img at bounding box center [460, 119] width 108 height 74
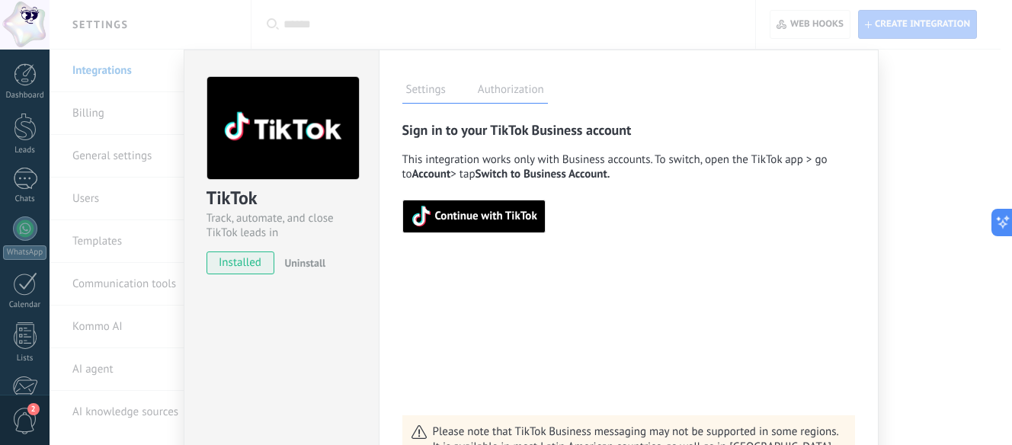
click at [903, 183] on div "TikTok Track, automate, and close TikTok leads in Kommo installed Uninstall Set…" at bounding box center [531, 222] width 962 height 445
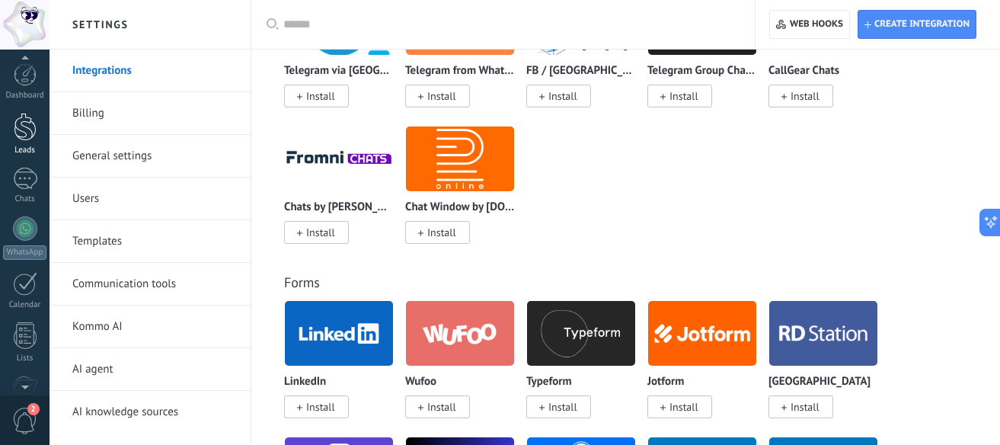
click at [24, 124] on div at bounding box center [25, 127] width 23 height 28
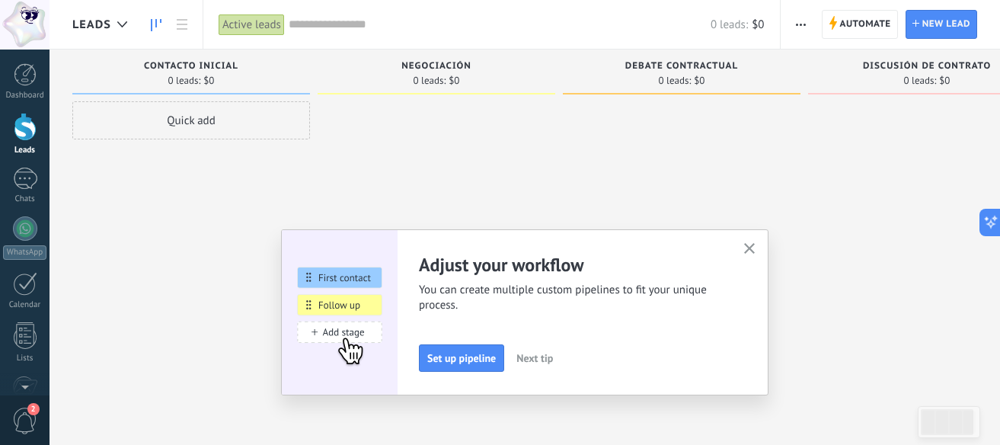
click at [803, 24] on icon "button" at bounding box center [801, 25] width 10 height 2
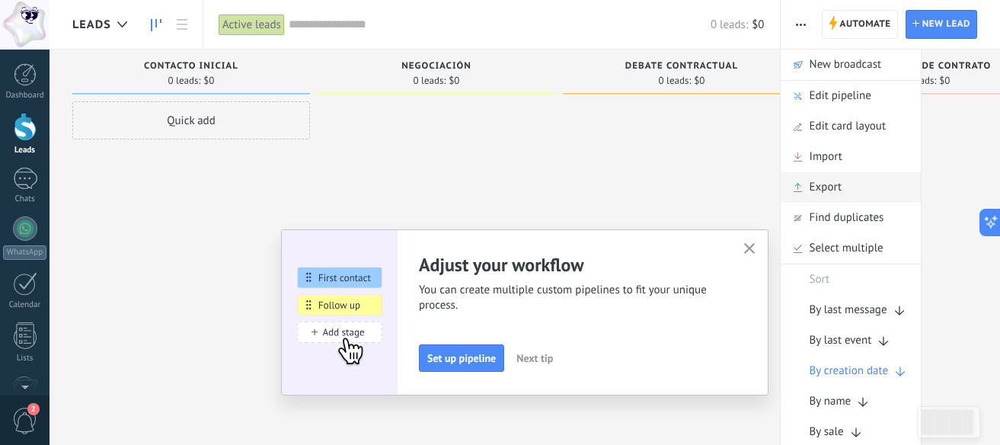
click at [843, 182] on div "Export" at bounding box center [851, 187] width 141 height 30
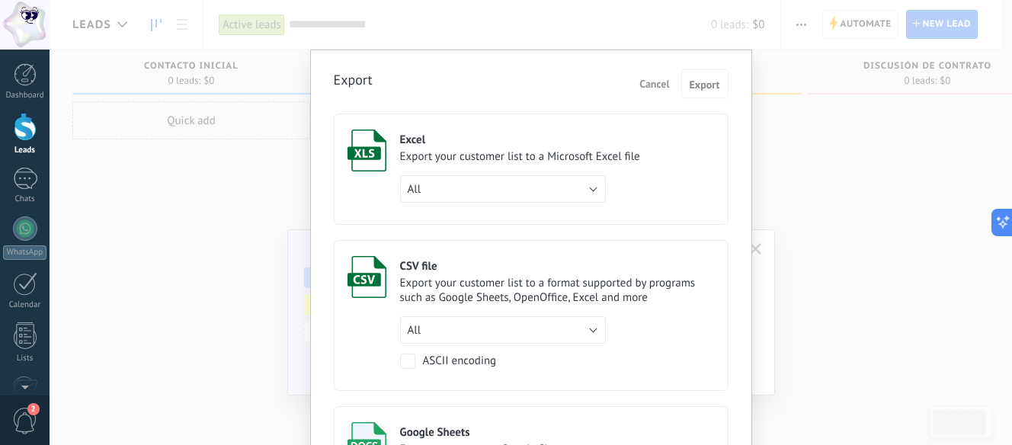
click at [797, 111] on div "Export Cancel Export Excel Export your customer list to a Microsoft Excel file …" at bounding box center [531, 222] width 962 height 445
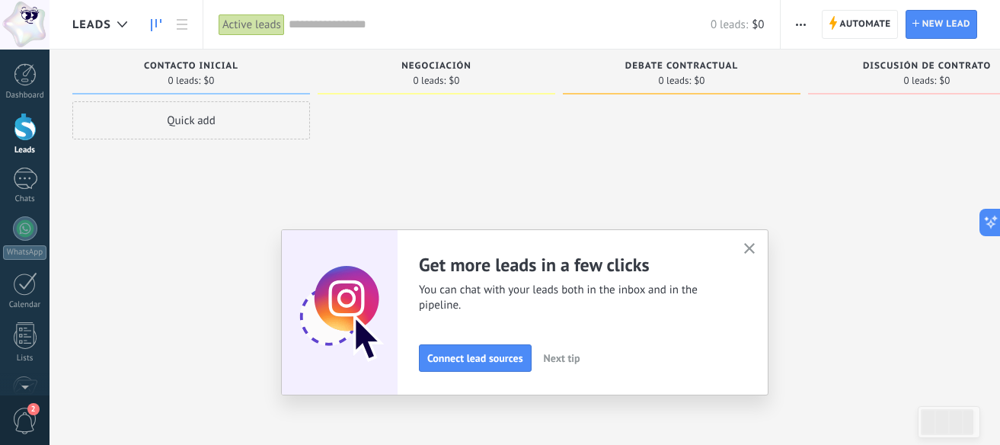
click at [798, 27] on span "button" at bounding box center [801, 24] width 10 height 29
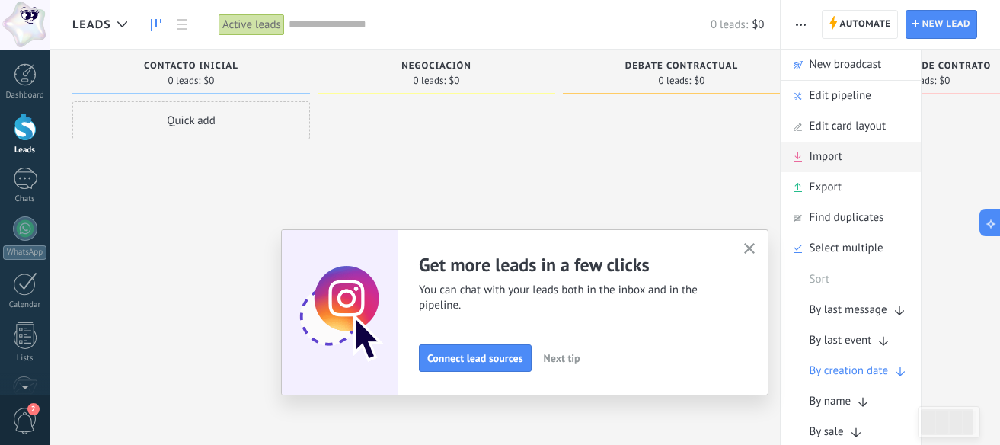
click at [841, 166] on span "Import" at bounding box center [826, 157] width 33 height 30
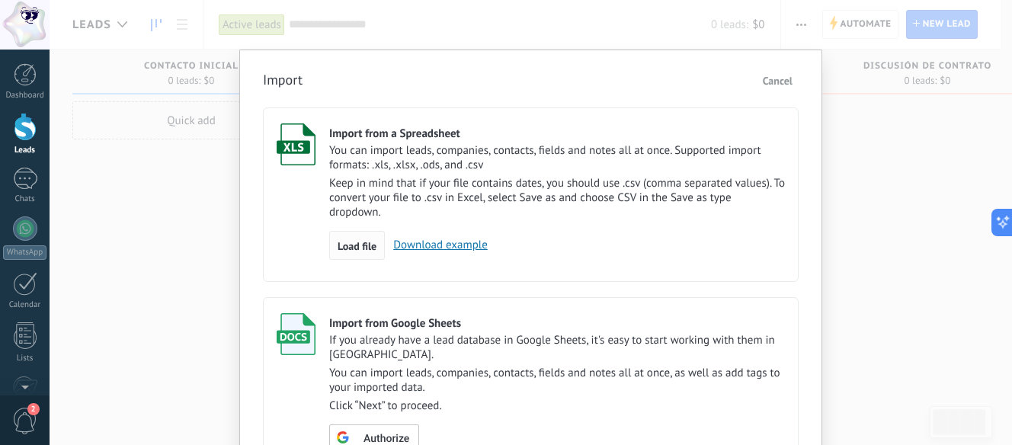
click at [347, 246] on span "Load file" at bounding box center [356, 246] width 39 height 11
click at [0, 0] on input "Import from a Spreadsheet You can import leads, companies, contacts, fields and…" at bounding box center [0, 0] width 0 height 0
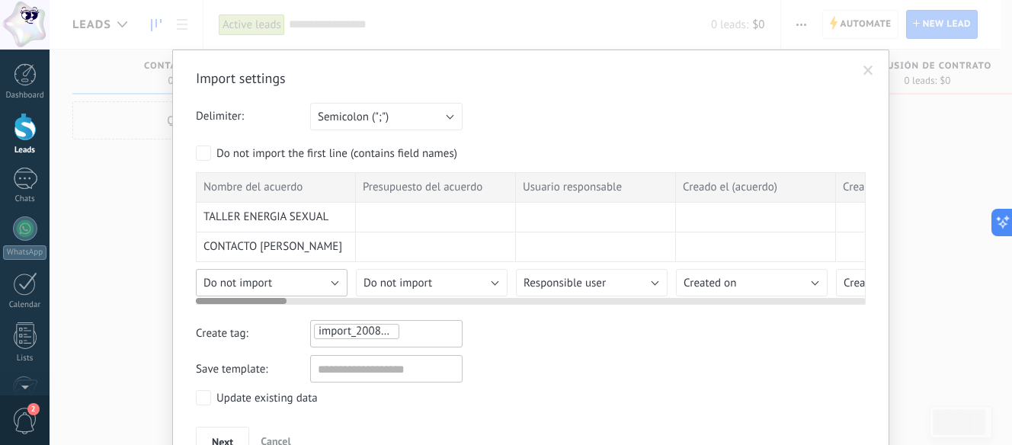
click at [291, 277] on button "Do not import" at bounding box center [272, 282] width 152 height 27
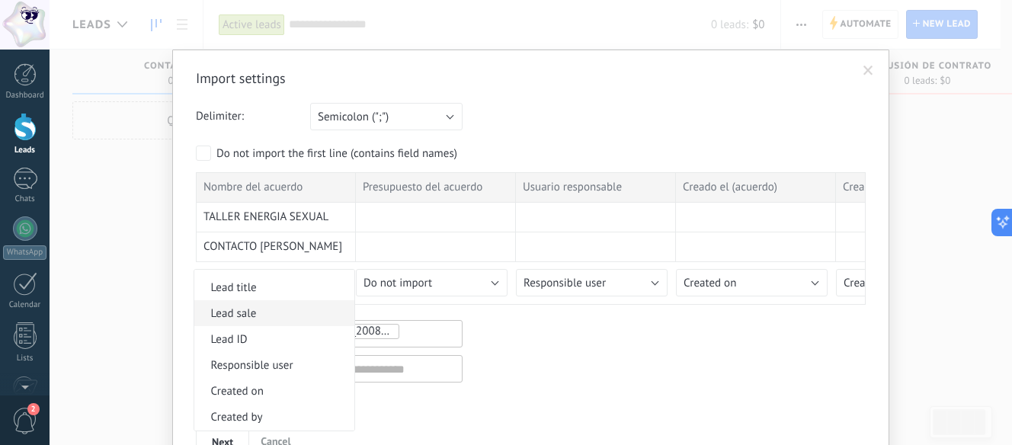
scroll to position [533, 0]
click at [293, 365] on span "Lead title" at bounding box center [271, 364] width 155 height 14
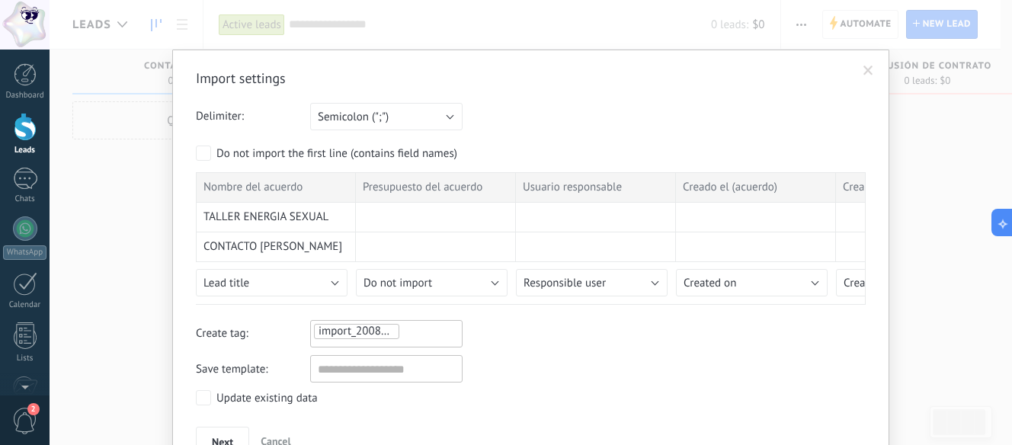
click at [869, 71] on span at bounding box center [868, 71] width 10 height 11
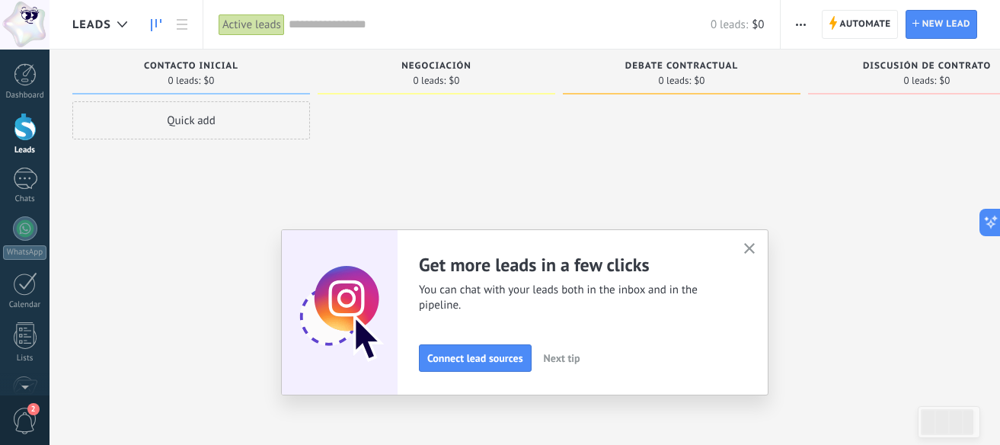
click at [13, 406] on div "2" at bounding box center [25, 420] width 50 height 50
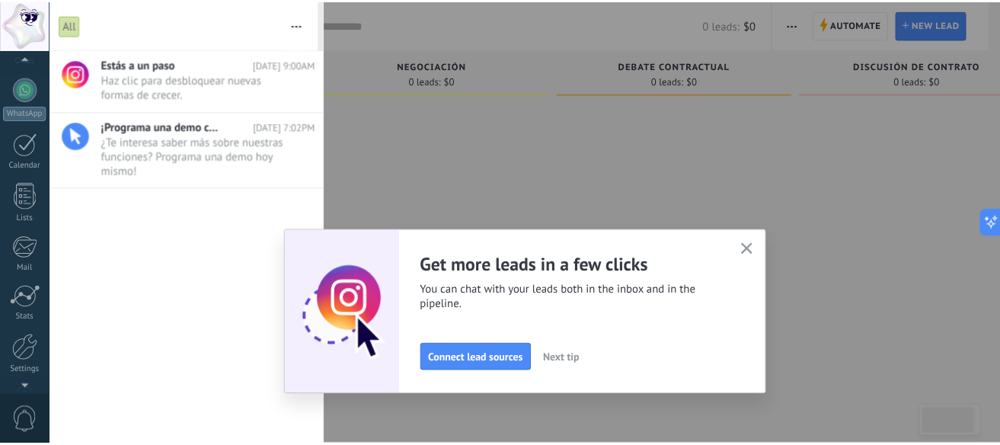
scroll to position [189, 0]
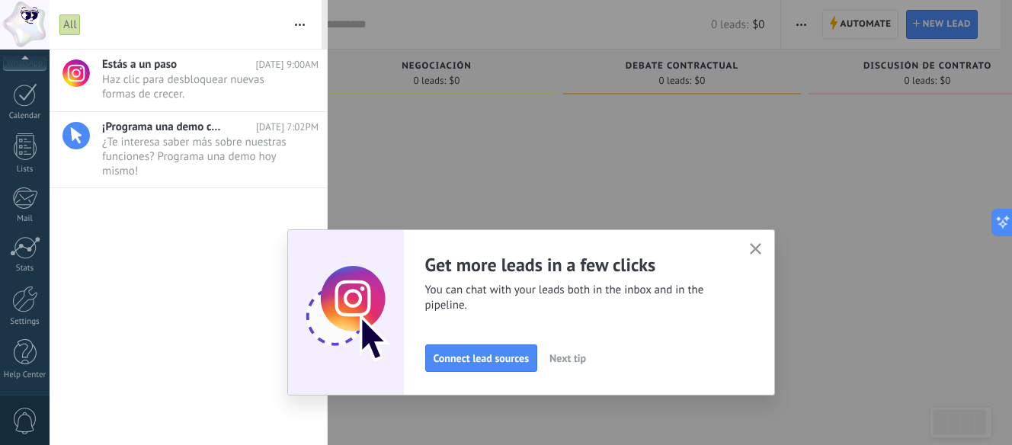
click at [19, 412] on span "0" at bounding box center [25, 421] width 26 height 27
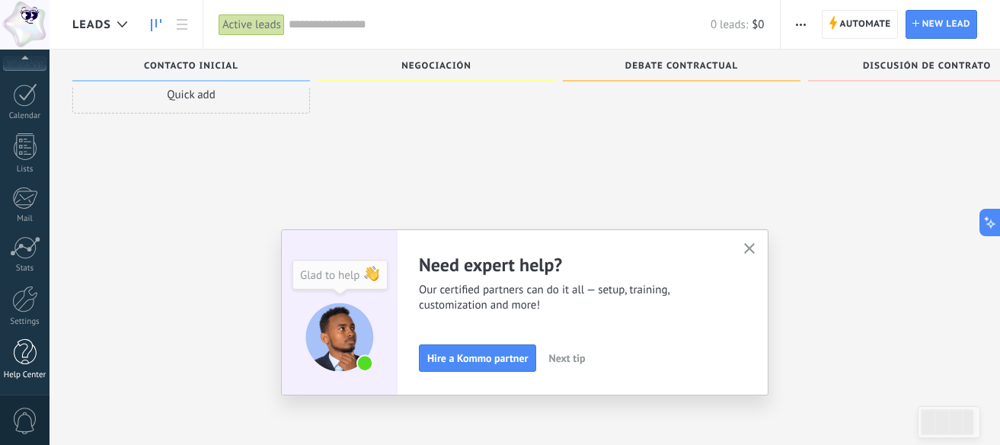
click at [30, 366] on link "Help Center" at bounding box center [25, 359] width 50 height 41
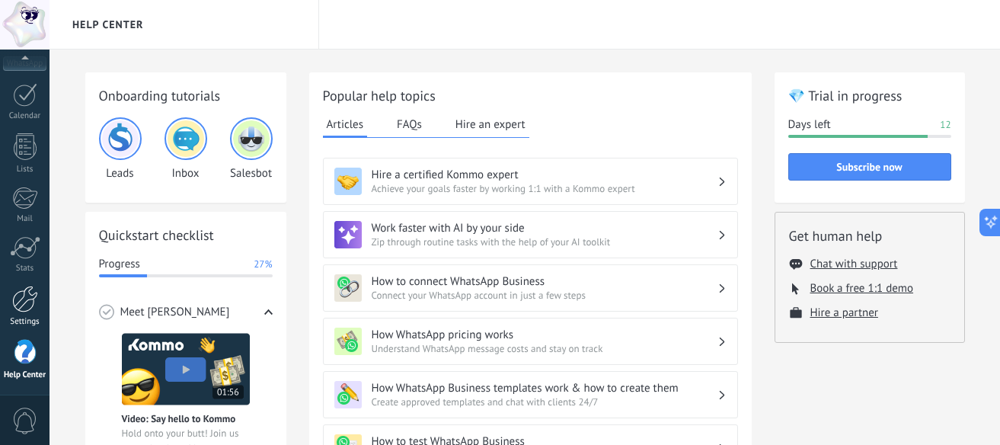
click at [24, 312] on link "Settings" at bounding box center [25, 306] width 50 height 41
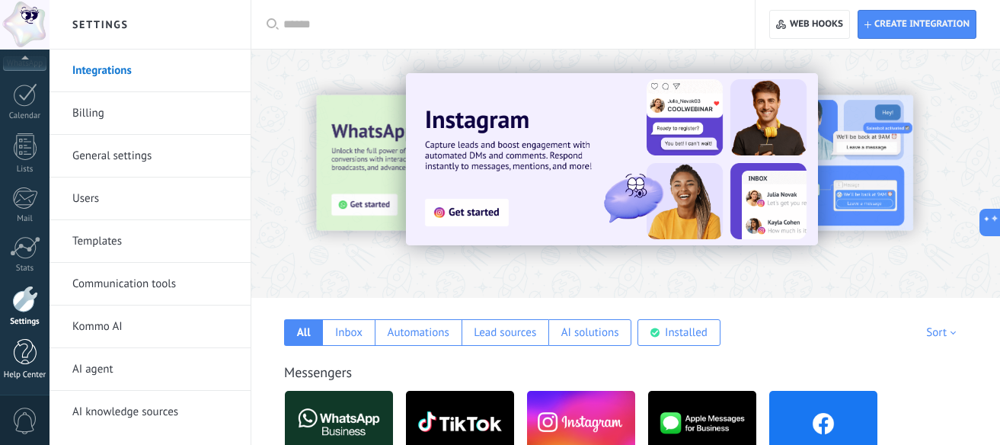
click at [26, 368] on link "Help Center" at bounding box center [25, 359] width 50 height 41
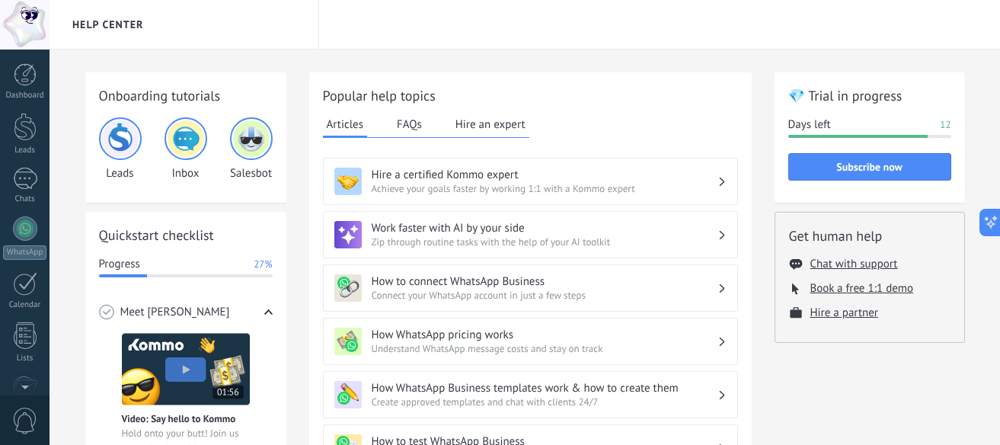
click at [26, 21] on div at bounding box center [25, 25] width 50 height 50
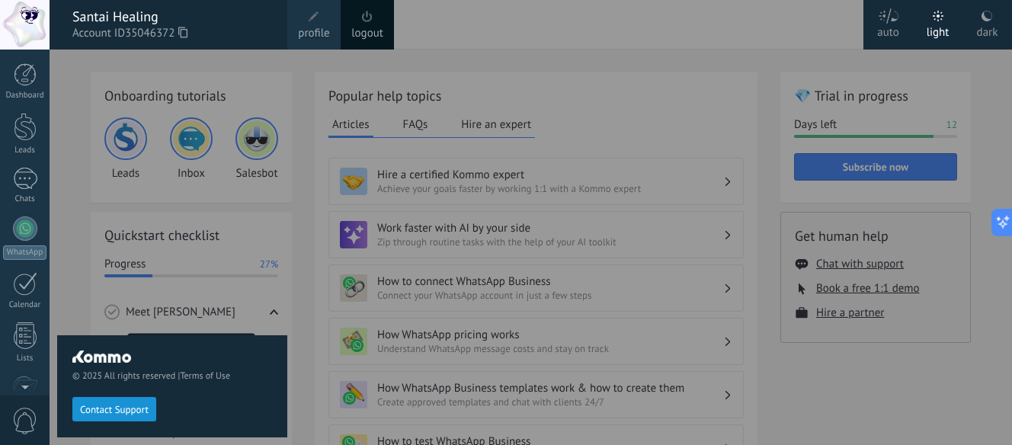
click at [313, 27] on span "profile" at bounding box center [313, 33] width 31 height 17
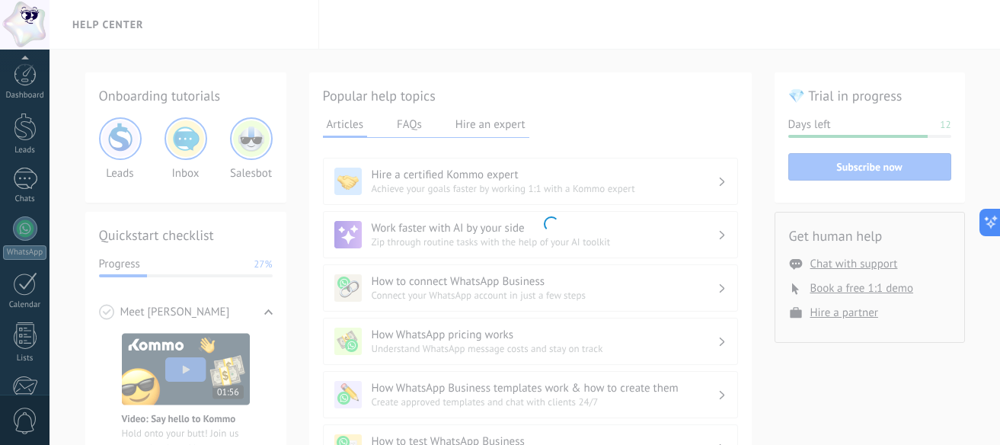
scroll to position [189, 0]
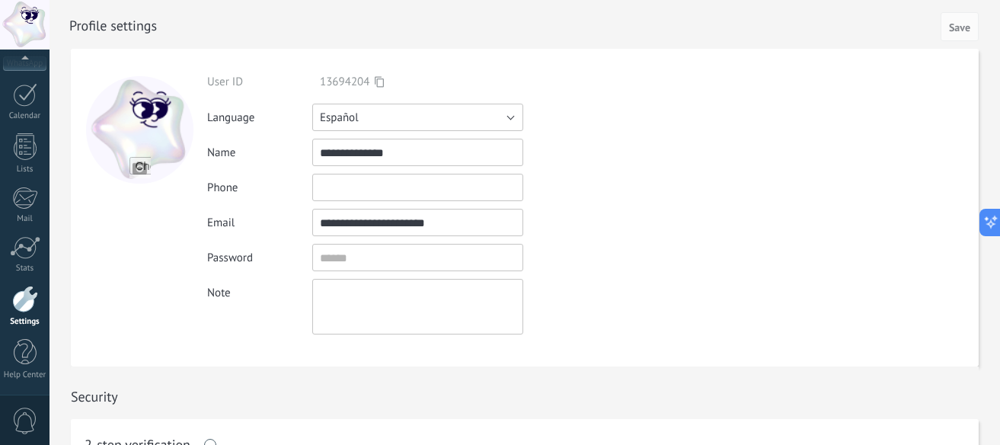
click at [399, 123] on button "Español" at bounding box center [417, 117] width 211 height 27
click at [411, 178] on li "Español" at bounding box center [412, 169] width 219 height 26
click at [18, 378] on div "Ayuda" at bounding box center [25, 375] width 44 height 10
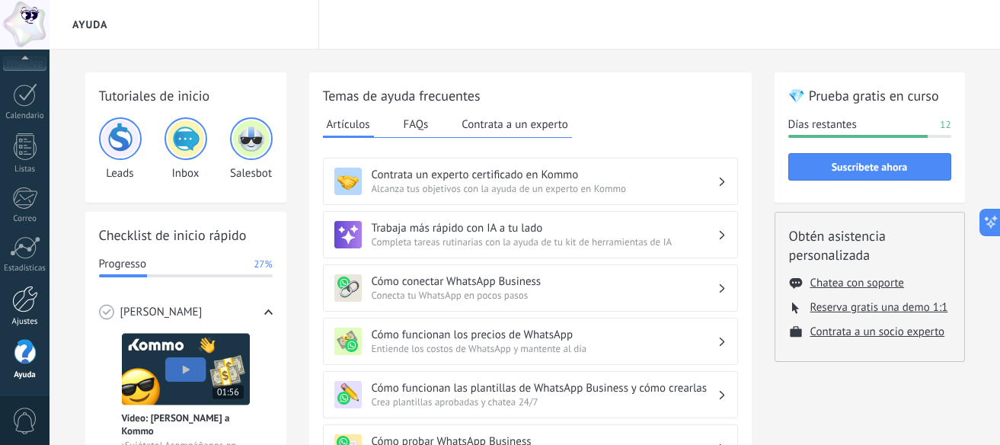
click at [14, 291] on div at bounding box center [25, 299] width 26 height 27
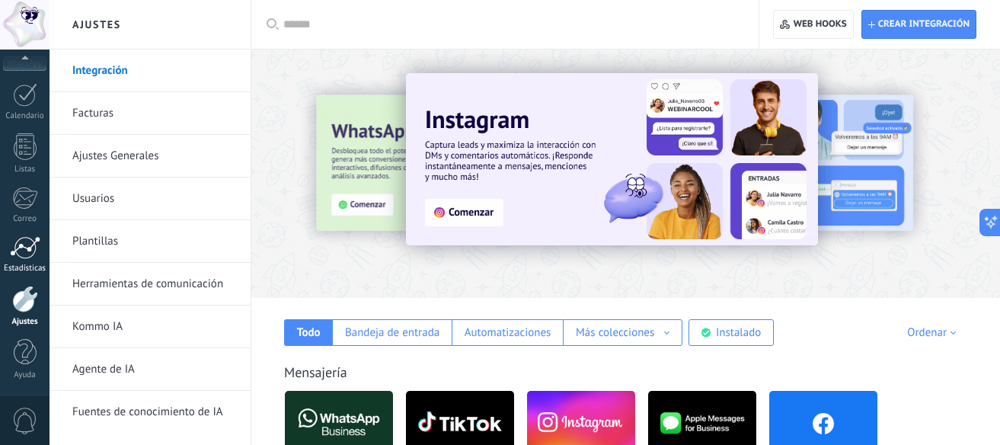
click at [17, 248] on div at bounding box center [25, 247] width 30 height 23
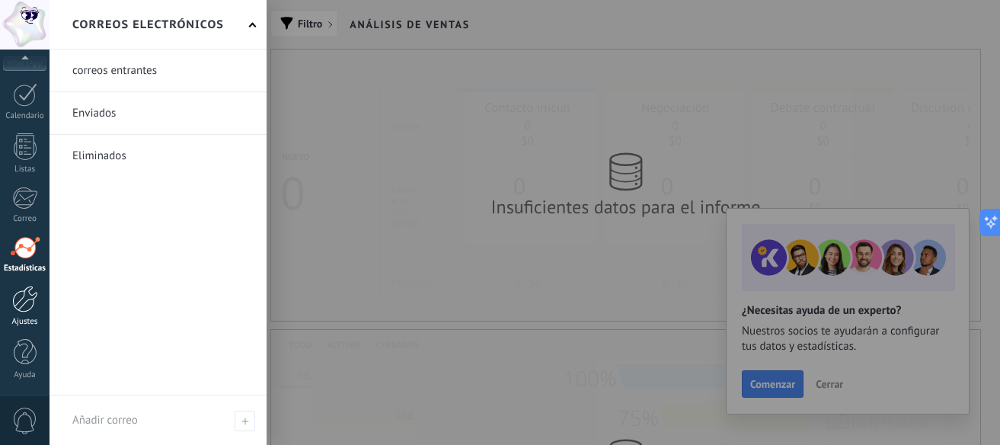
click at [36, 302] on div at bounding box center [25, 299] width 26 height 27
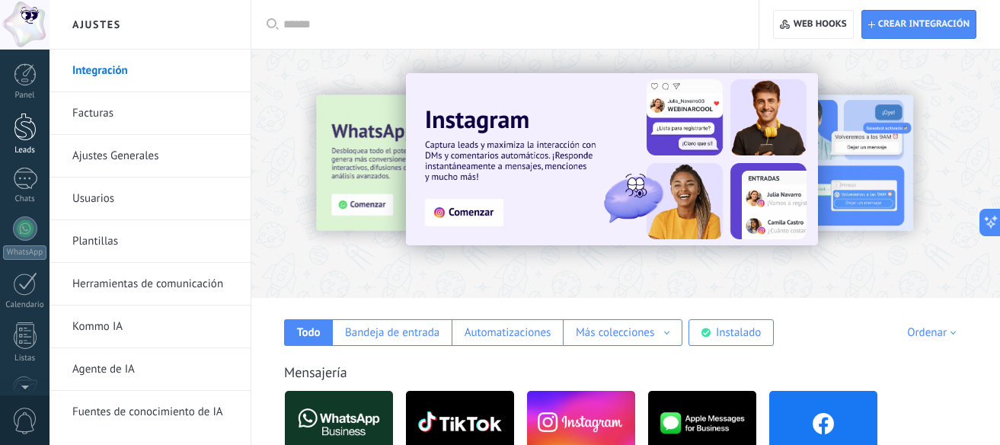
click at [21, 140] on div at bounding box center [25, 127] width 23 height 28
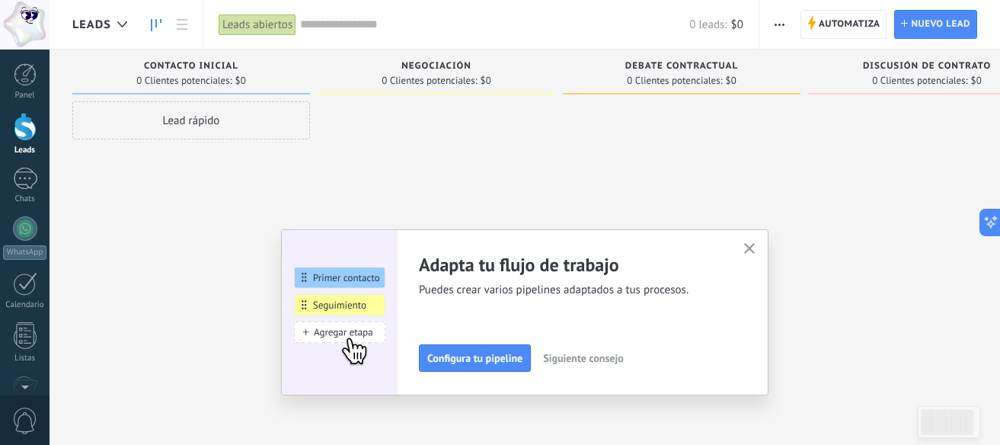
click at [771, 29] on button "button" at bounding box center [780, 24] width 22 height 29
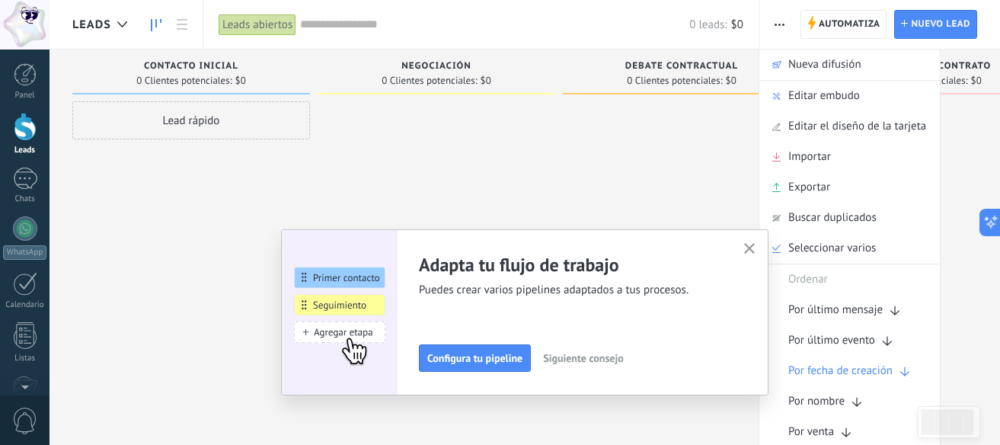
click at [778, 151] on div "Importar" at bounding box center [850, 157] width 181 height 30
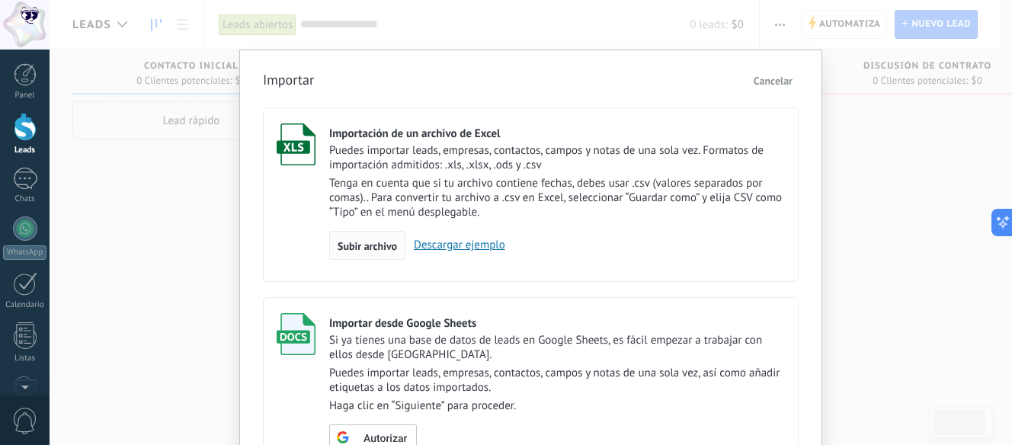
click at [386, 234] on div "Subir archivo" at bounding box center [367, 245] width 76 height 29
click at [0, 0] on input "Importación de un archivo de Excel Puedes importar leads, empresas, contactos, …" at bounding box center [0, 0] width 0 height 0
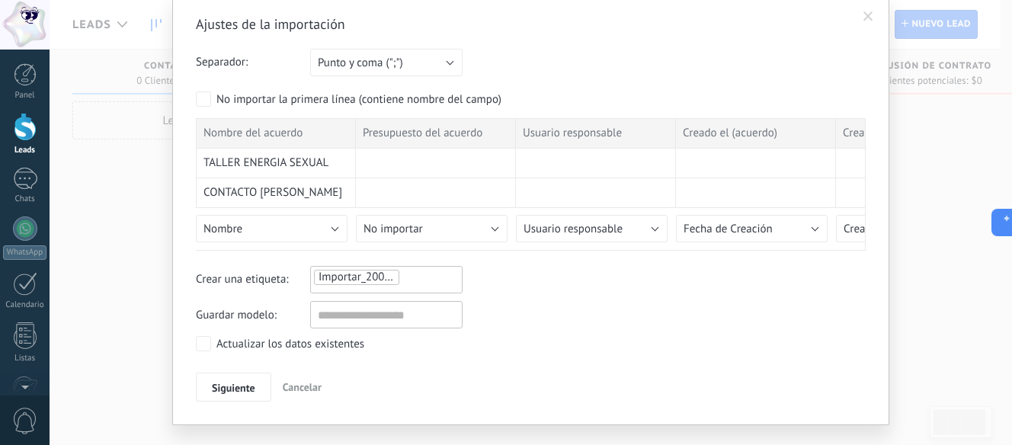
scroll to position [76, 0]
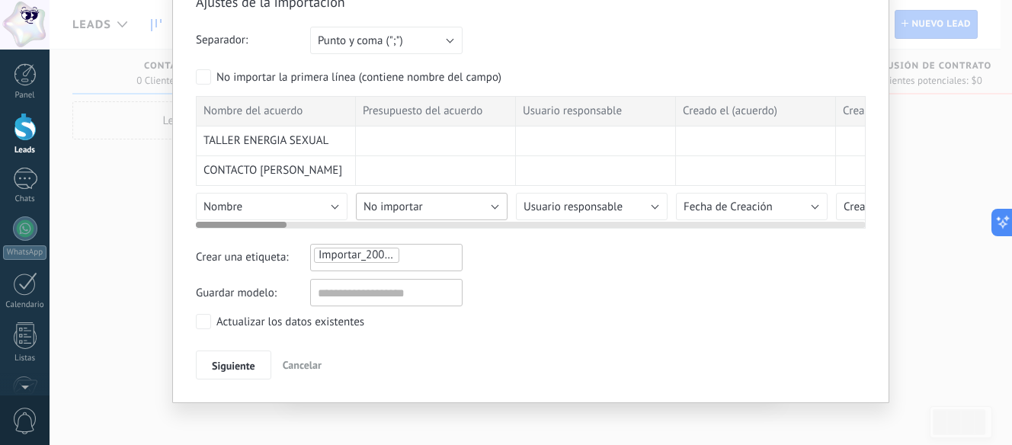
click at [357, 206] on button "No importar" at bounding box center [432, 206] width 152 height 27
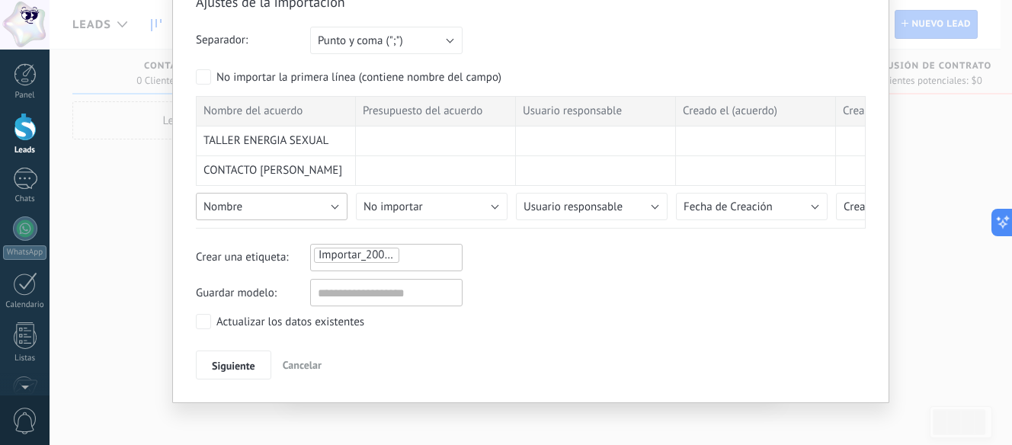
click at [338, 203] on button "Nombre" at bounding box center [272, 206] width 152 height 27
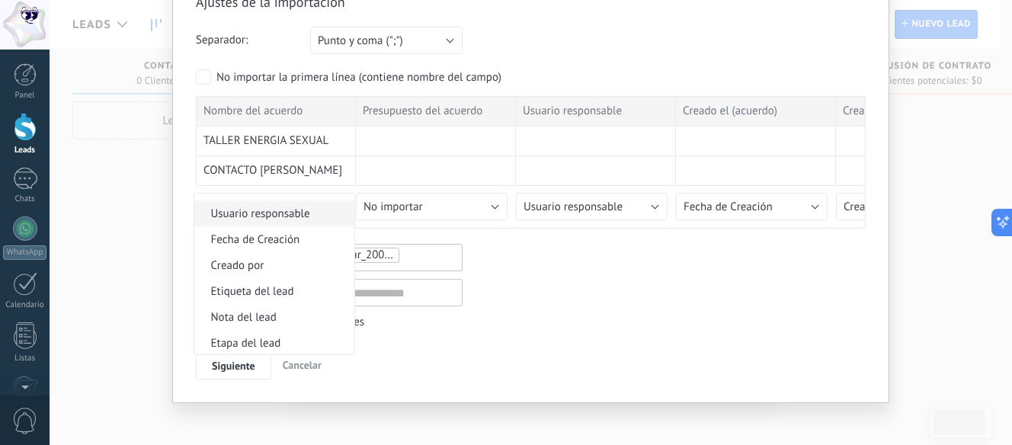
scroll to position [686, 0]
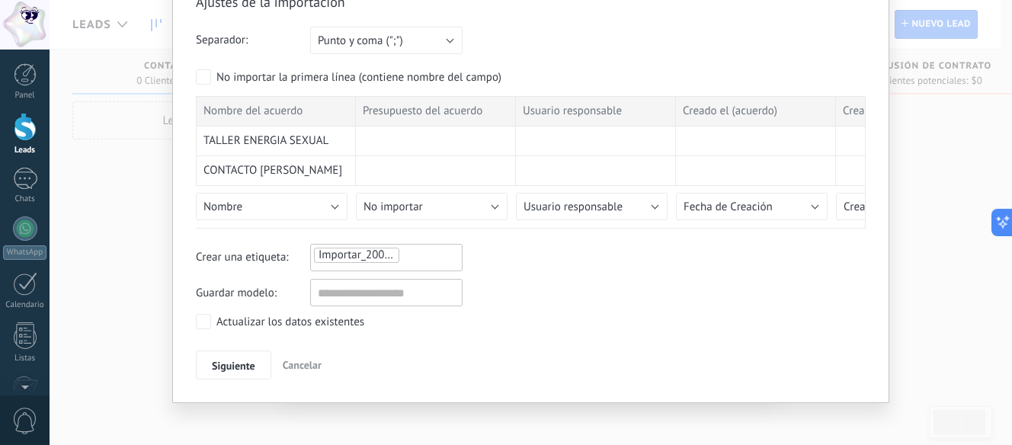
click at [427, 257] on div "Importar_20082025_1756" at bounding box center [386, 255] width 148 height 18
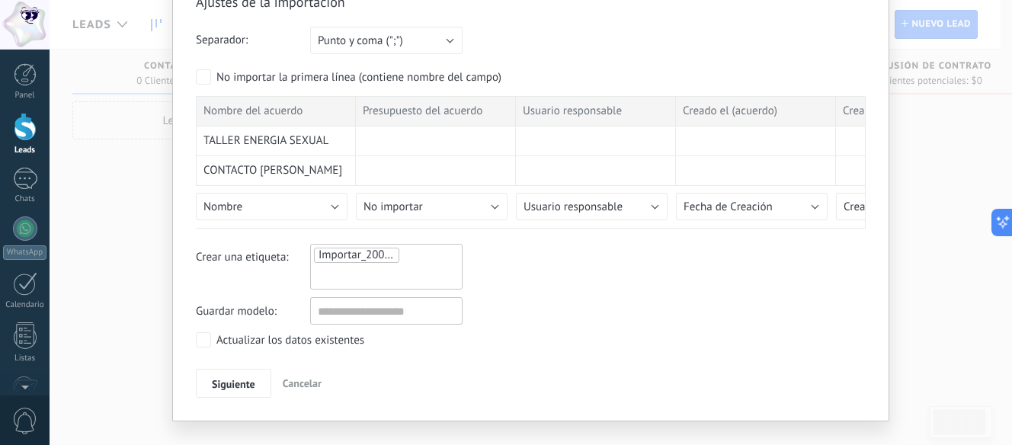
click at [405, 257] on ul "Importar_20082025_1756" at bounding box center [386, 266] width 148 height 41
click at [405, 252] on ul "Importar_20082025_1756" at bounding box center [386, 266] width 148 height 41
click at [414, 267] on li at bounding box center [378, 275] width 126 height 23
click at [412, 280] on li at bounding box center [378, 275] width 126 height 23
click at [404, 274] on li at bounding box center [378, 275] width 126 height 23
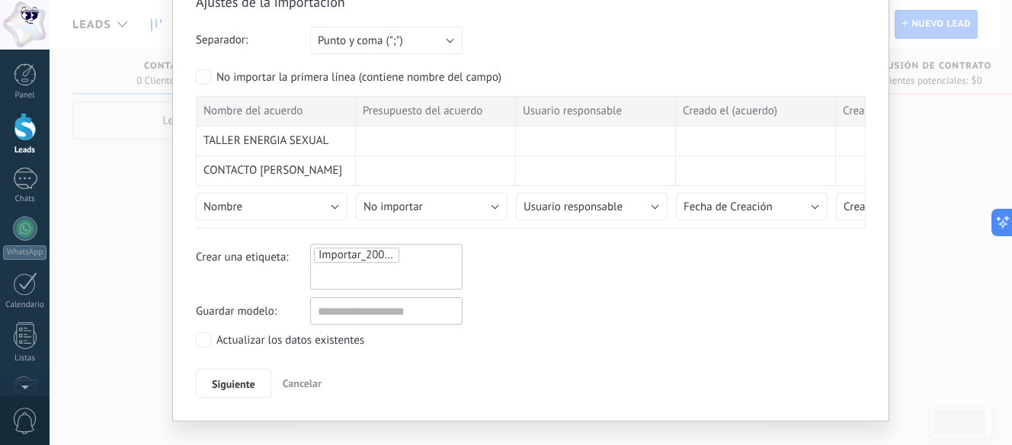
click at [397, 267] on li at bounding box center [378, 275] width 126 height 23
